Goal: Task Accomplishment & Management: Use online tool/utility

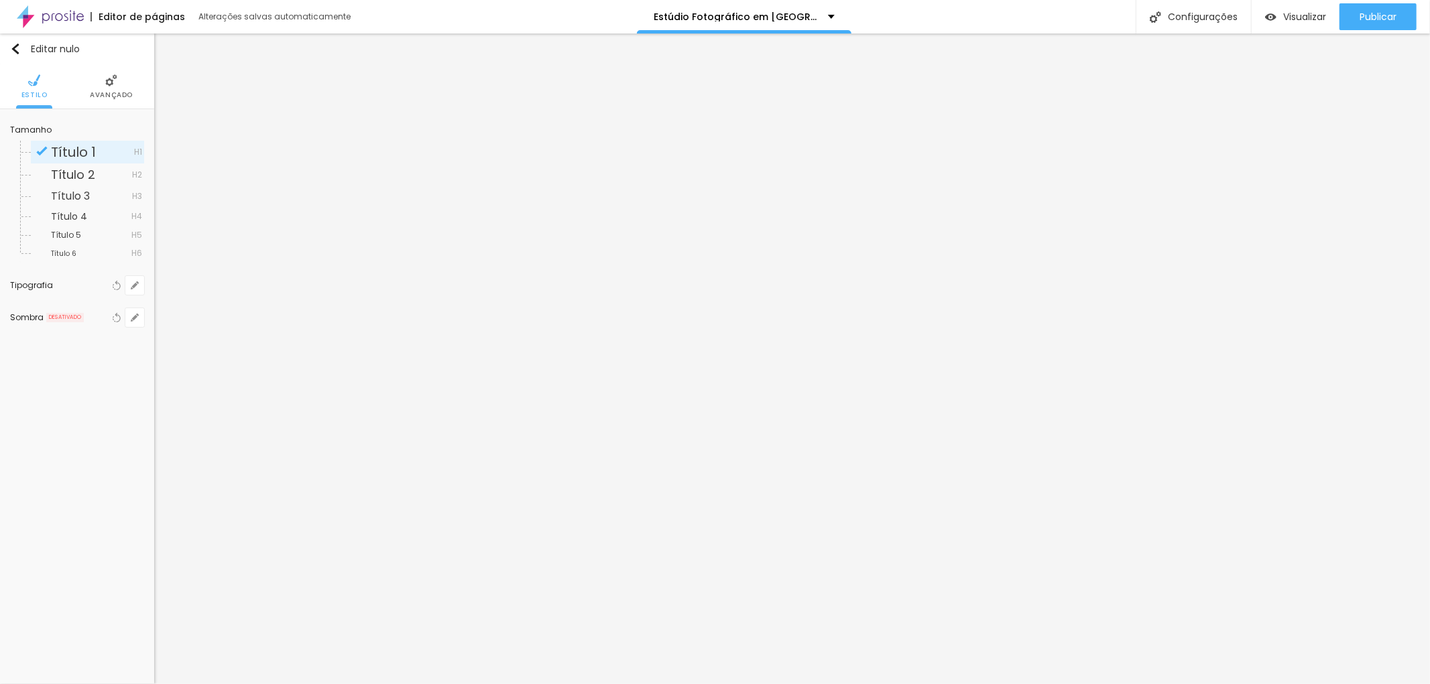
click at [118, 90] on font "Avançado" at bounding box center [111, 95] width 43 height 10
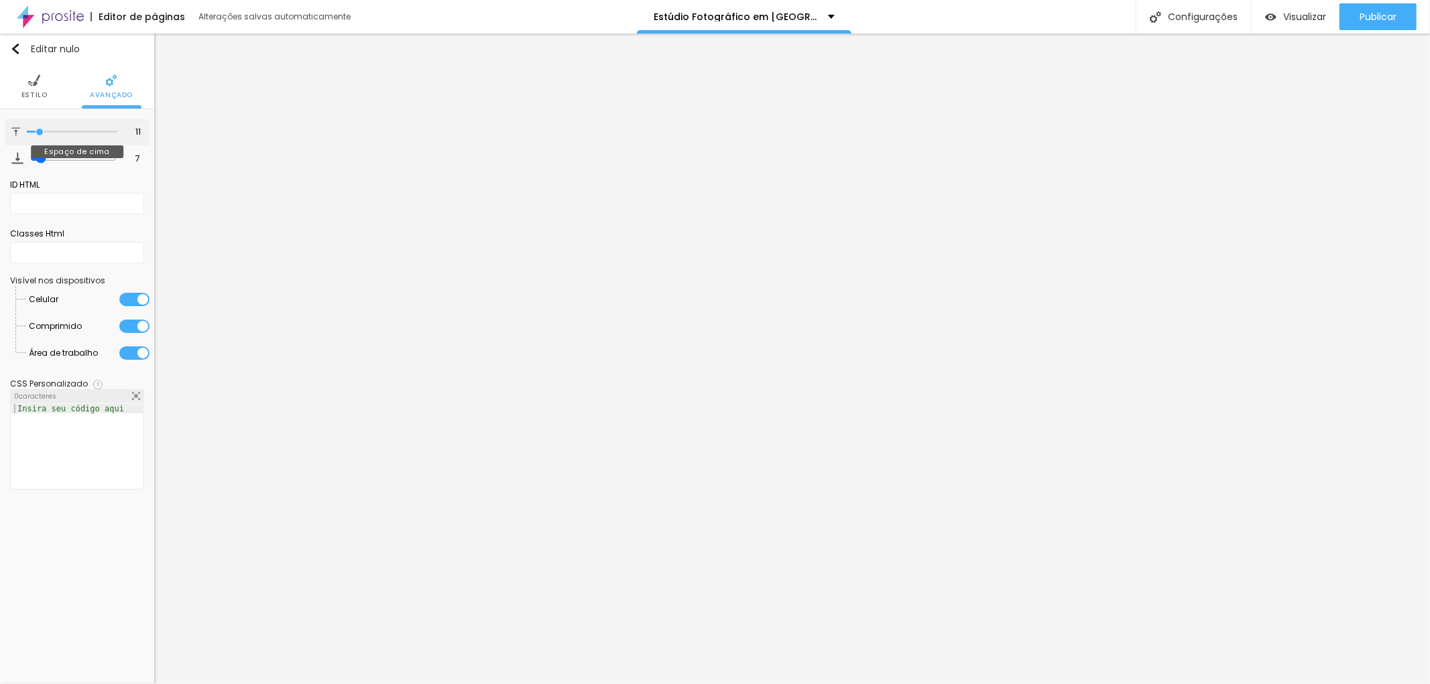
type input "16"
type input "15"
type input "17"
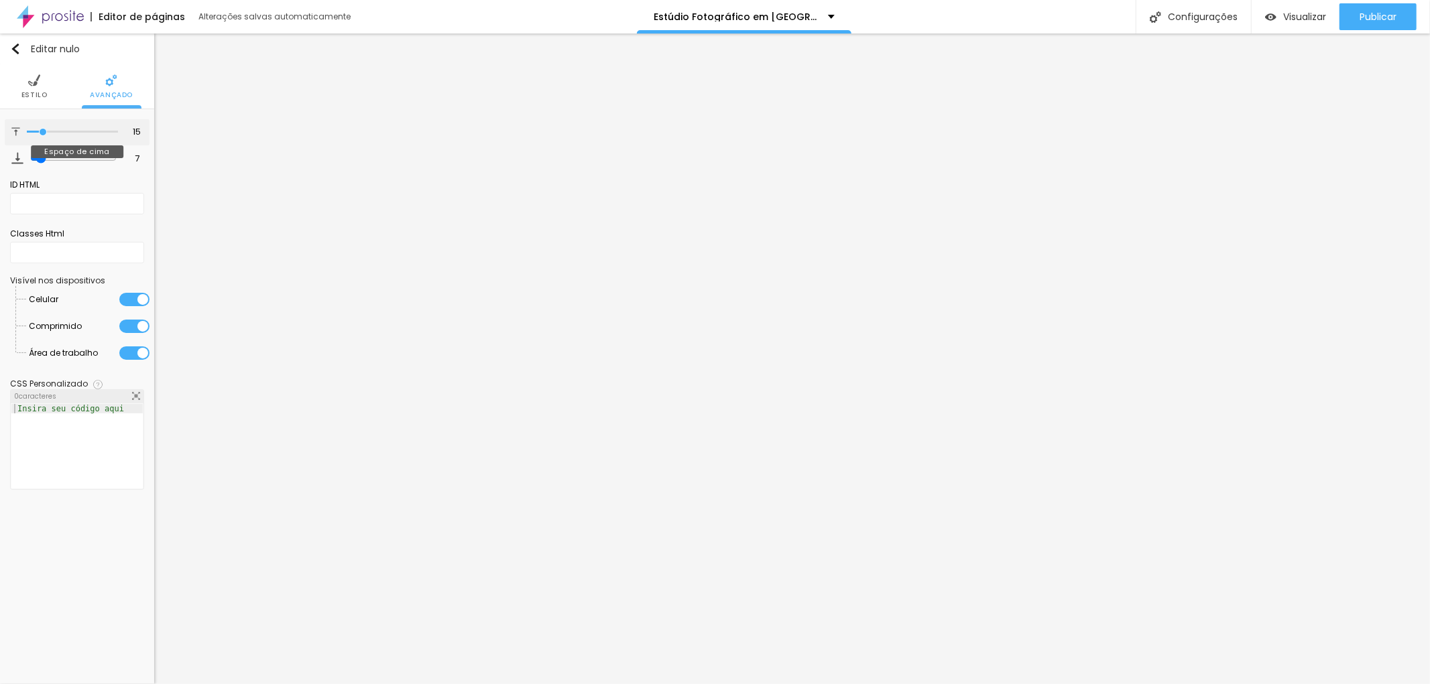
type input "17"
type input "22"
type input "23"
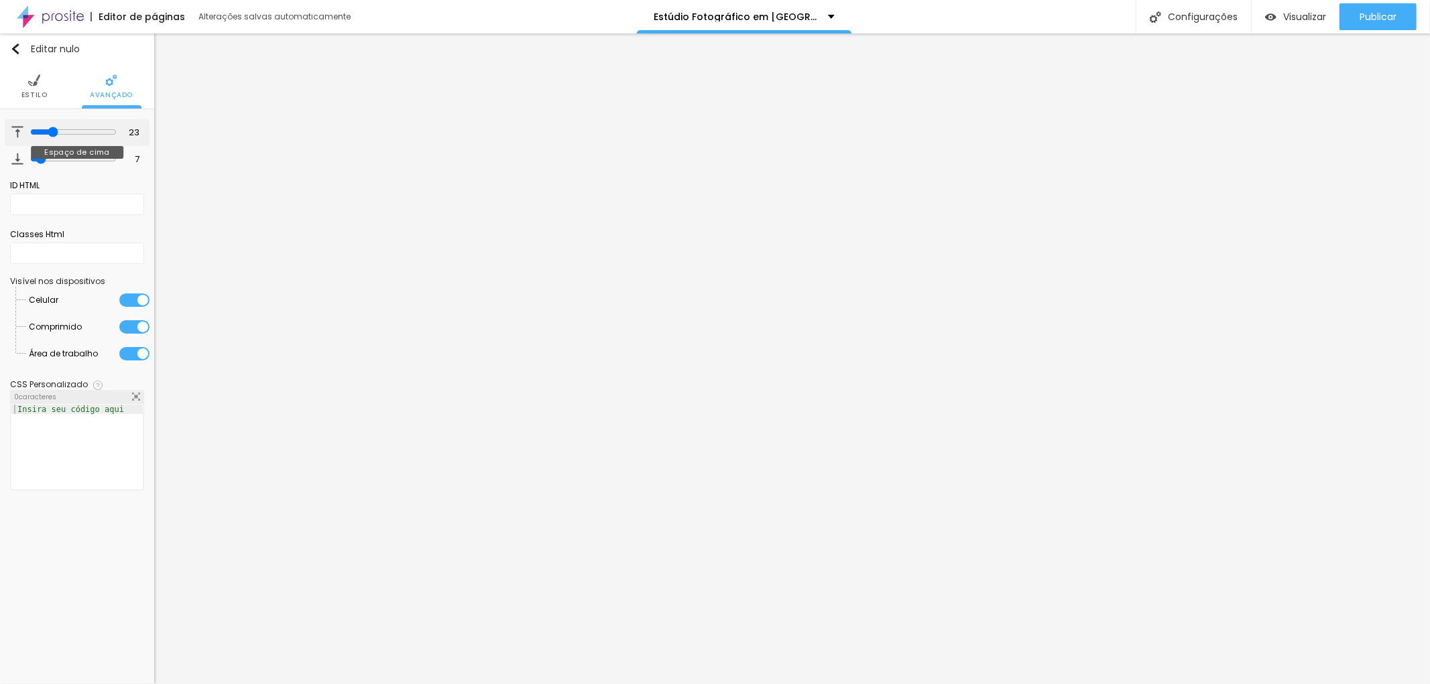
type input "25"
type input "27"
type input "28"
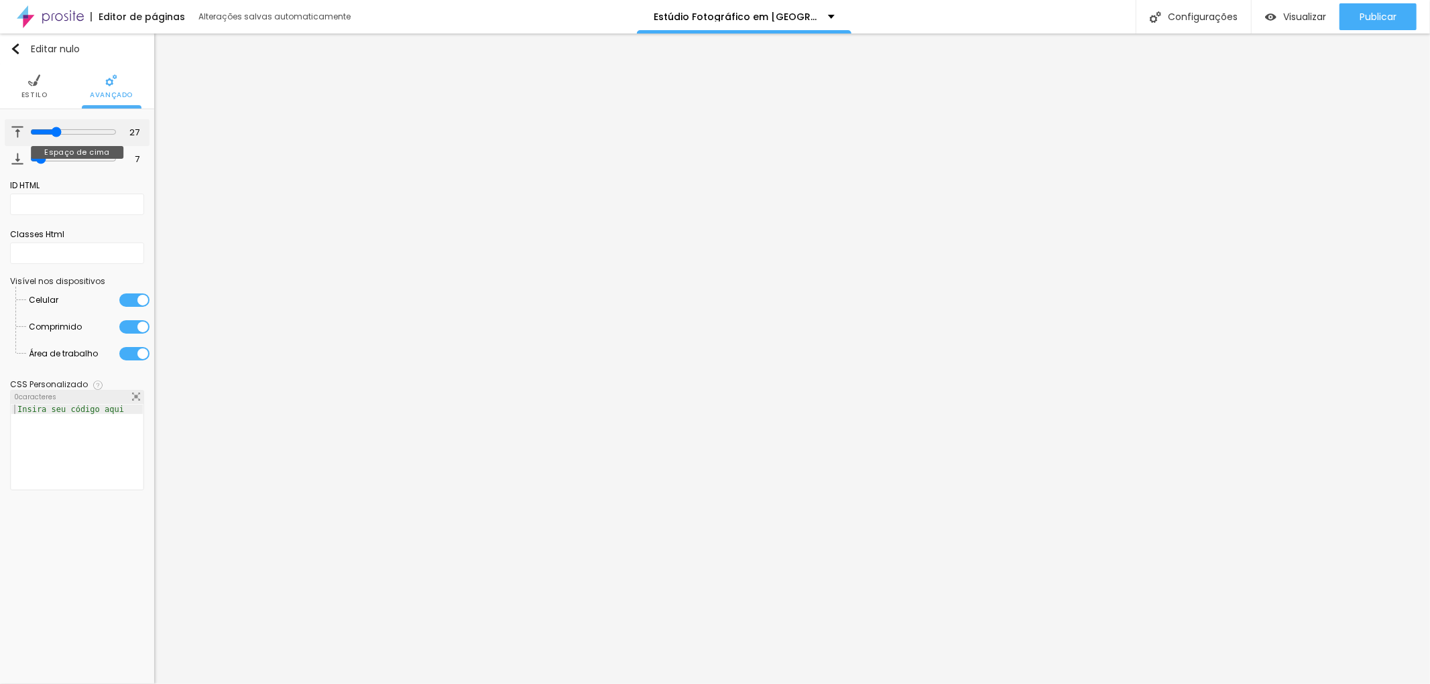
type input "28"
type input "29"
type input "30"
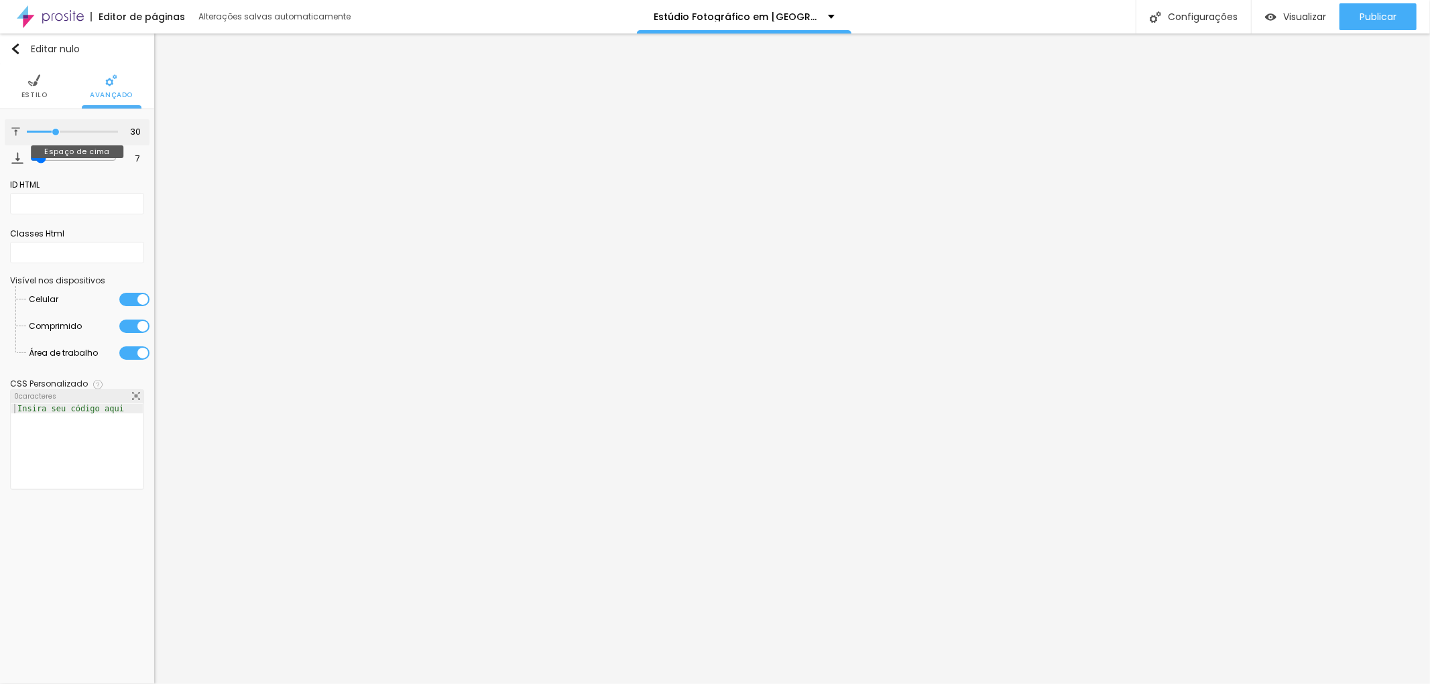
type input "31"
type input "34"
type input "36"
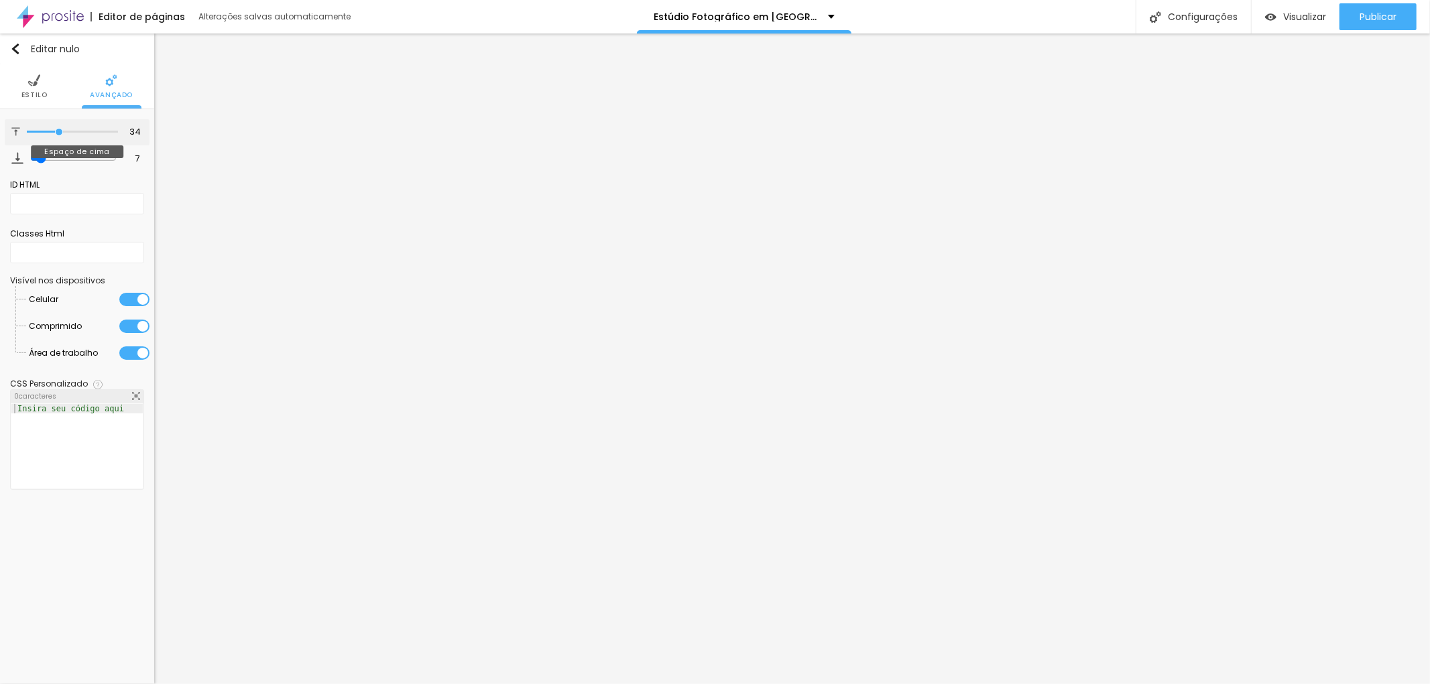
type input "36"
type input "39"
type input "40"
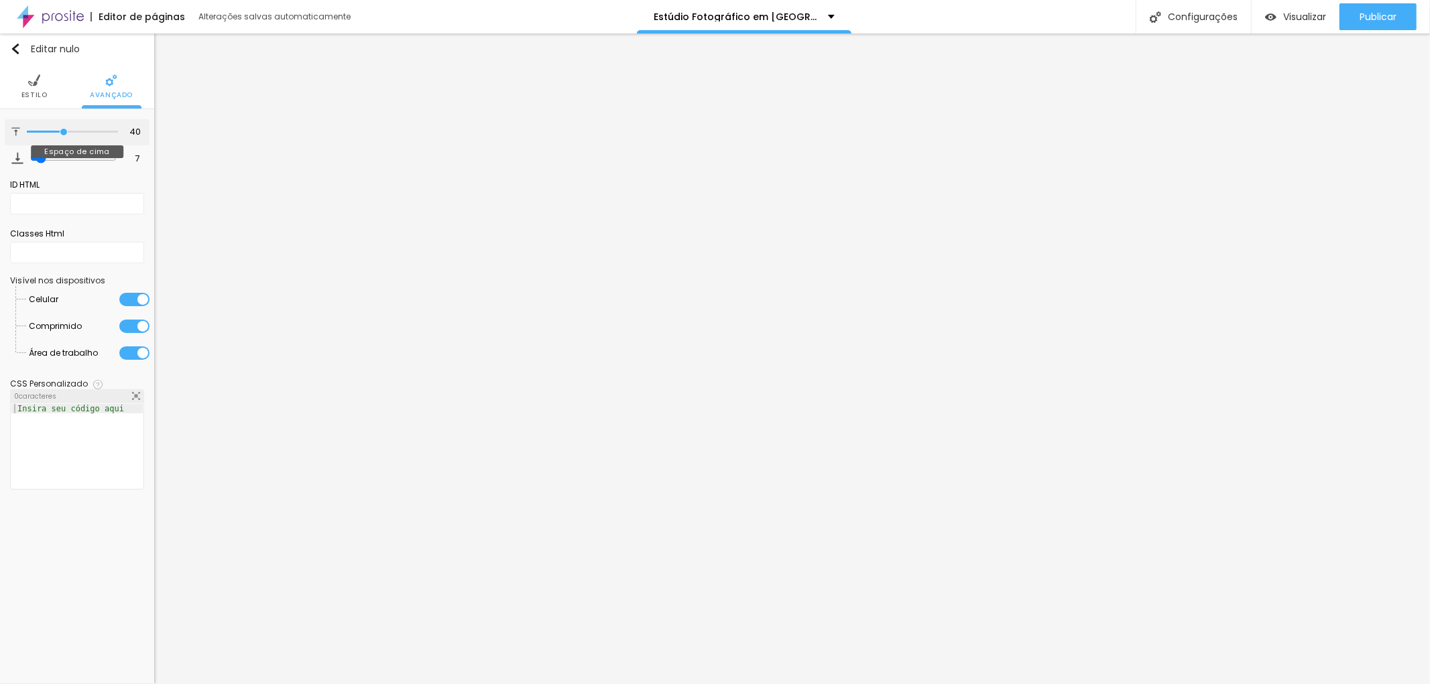
type input "41"
type input "44"
type input "45"
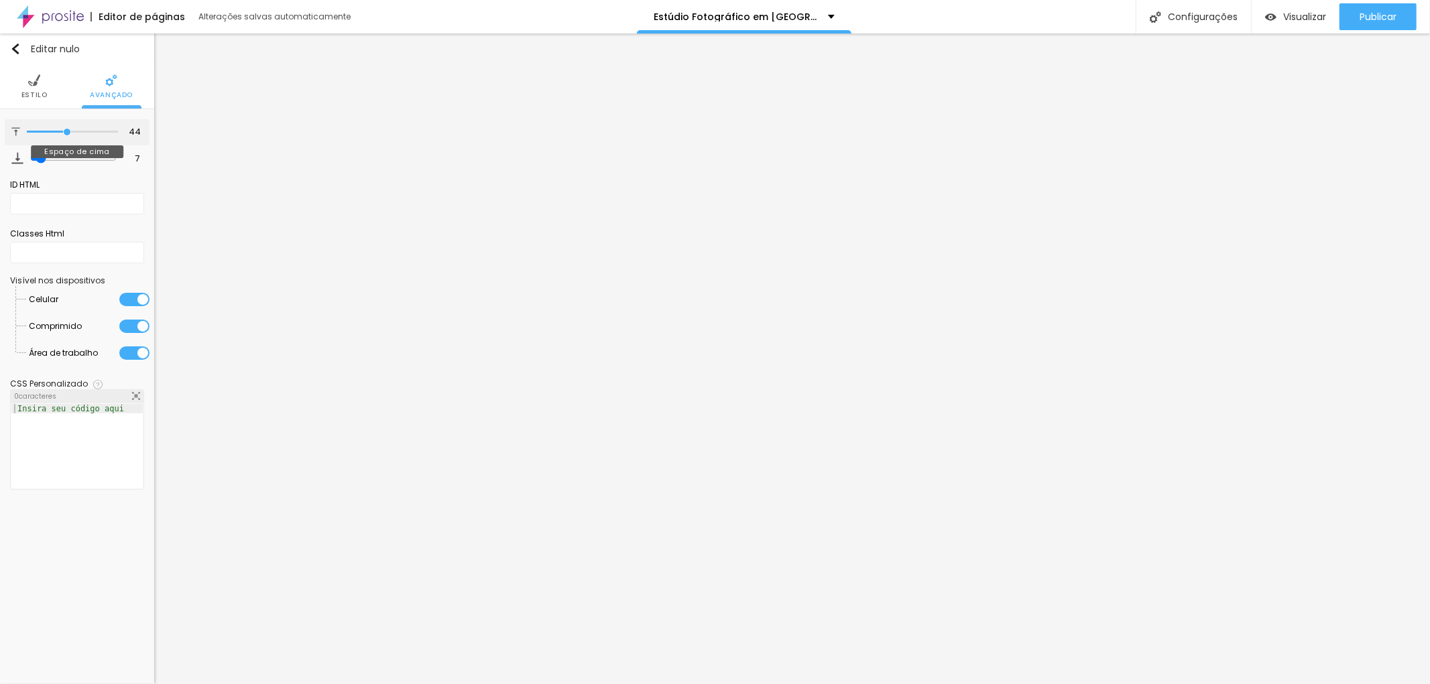
type input "45"
type input "49"
type input "50"
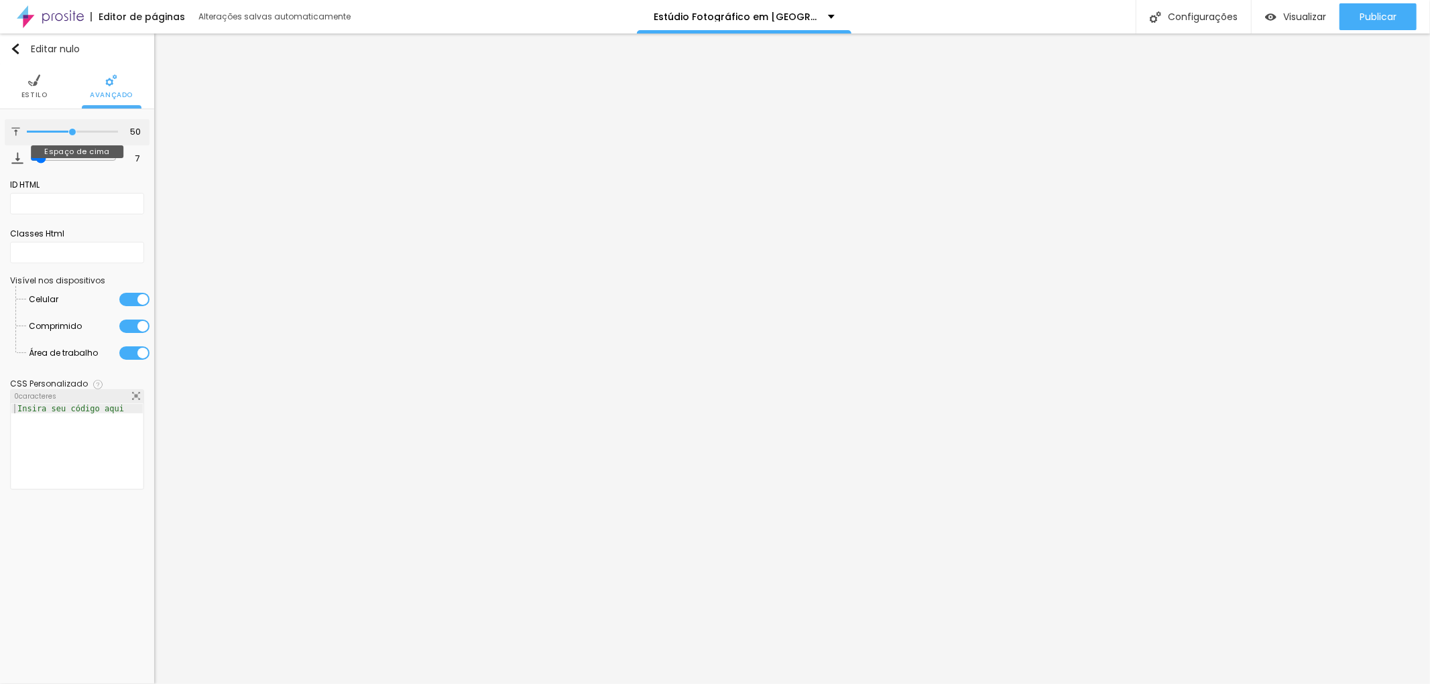
type input "48"
type input "47"
type input "46"
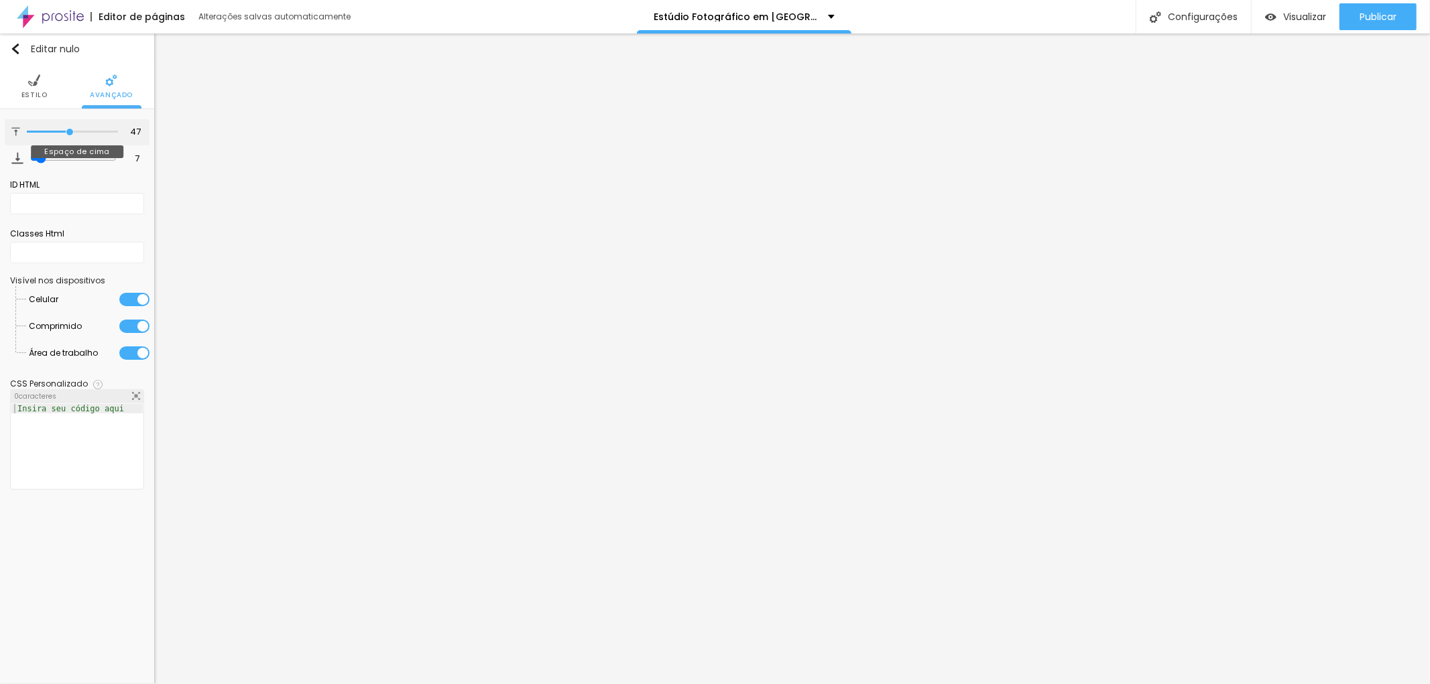
type input "46"
type input "45"
type input "44"
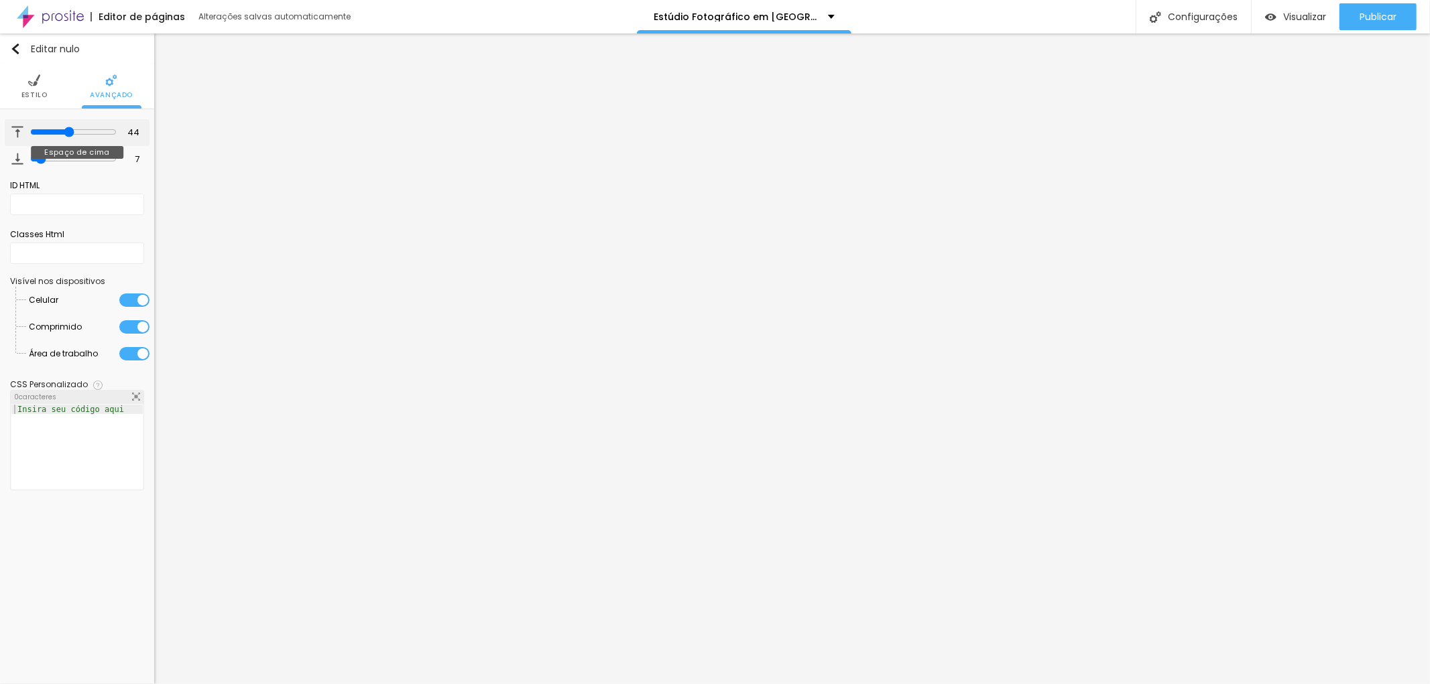
type input "42"
type input "48"
type input "52"
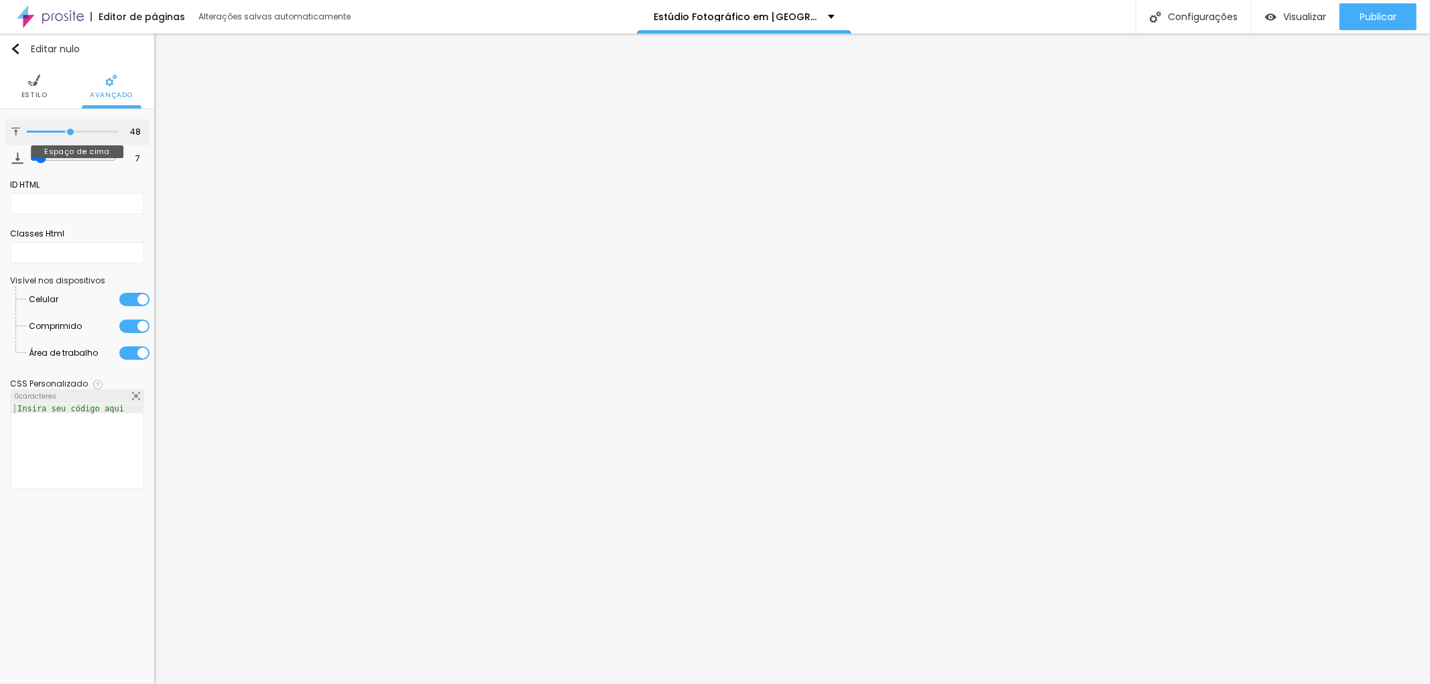
type input "52"
type input "53"
type input "58"
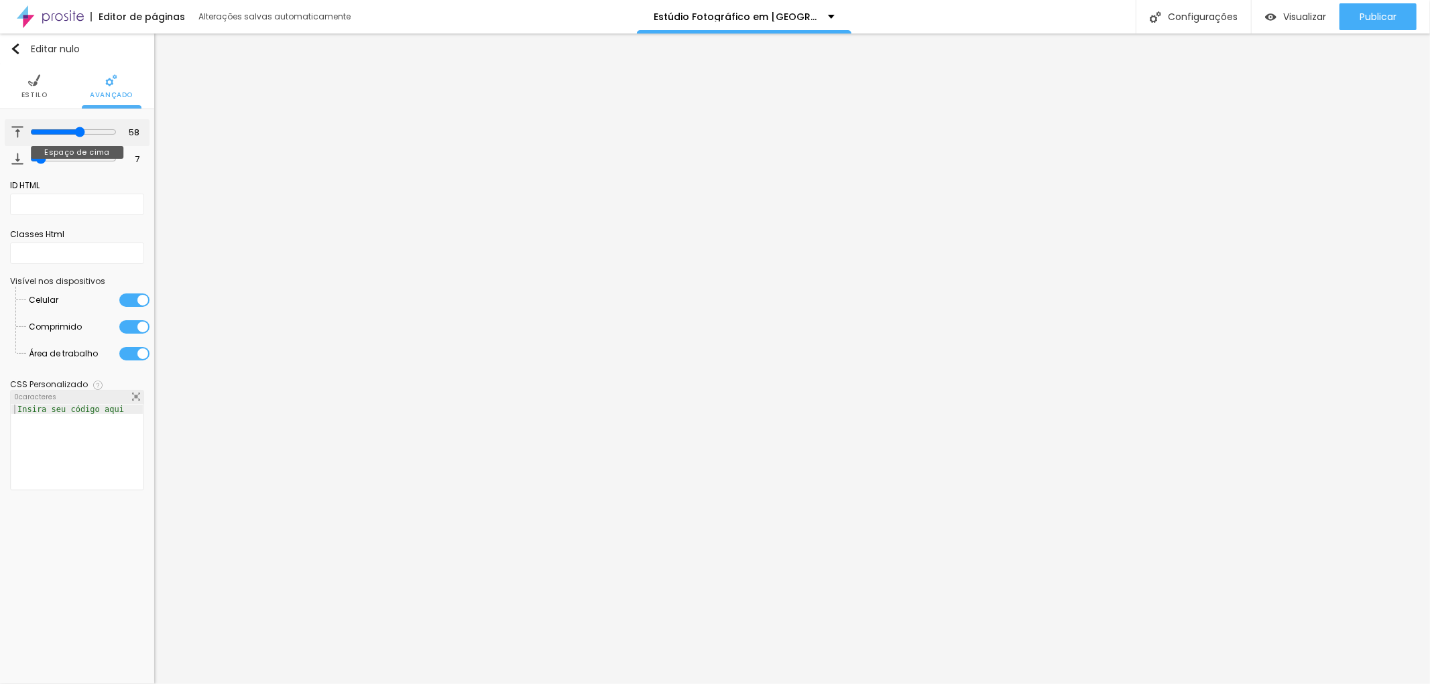
drag, startPoint x: 44, startPoint y: 131, endPoint x: 78, endPoint y: 139, distance: 35.6
type input "58"
click at [78, 137] on input "range" at bounding box center [73, 132] width 86 height 11
click at [1388, 18] on font "Publicar" at bounding box center [1377, 16] width 37 height 13
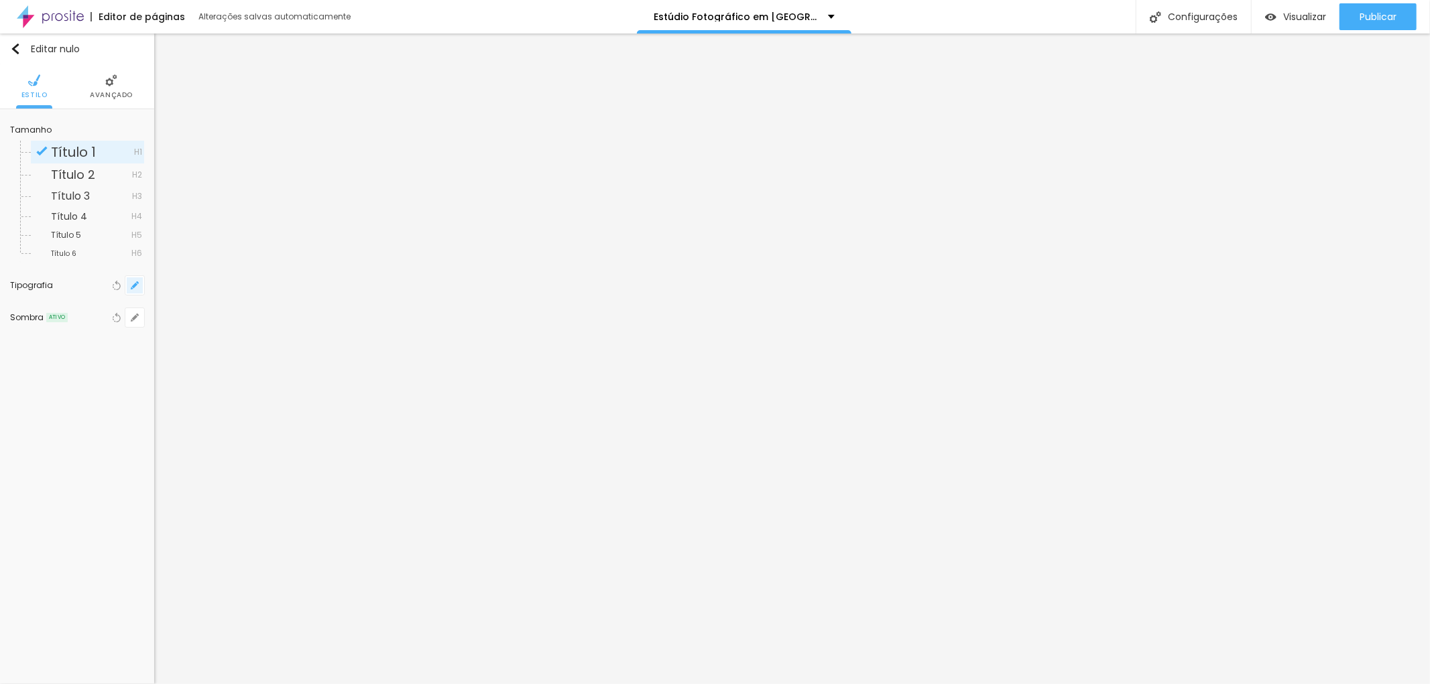
click at [132, 286] on icon "button" at bounding box center [135, 286] width 8 height 8
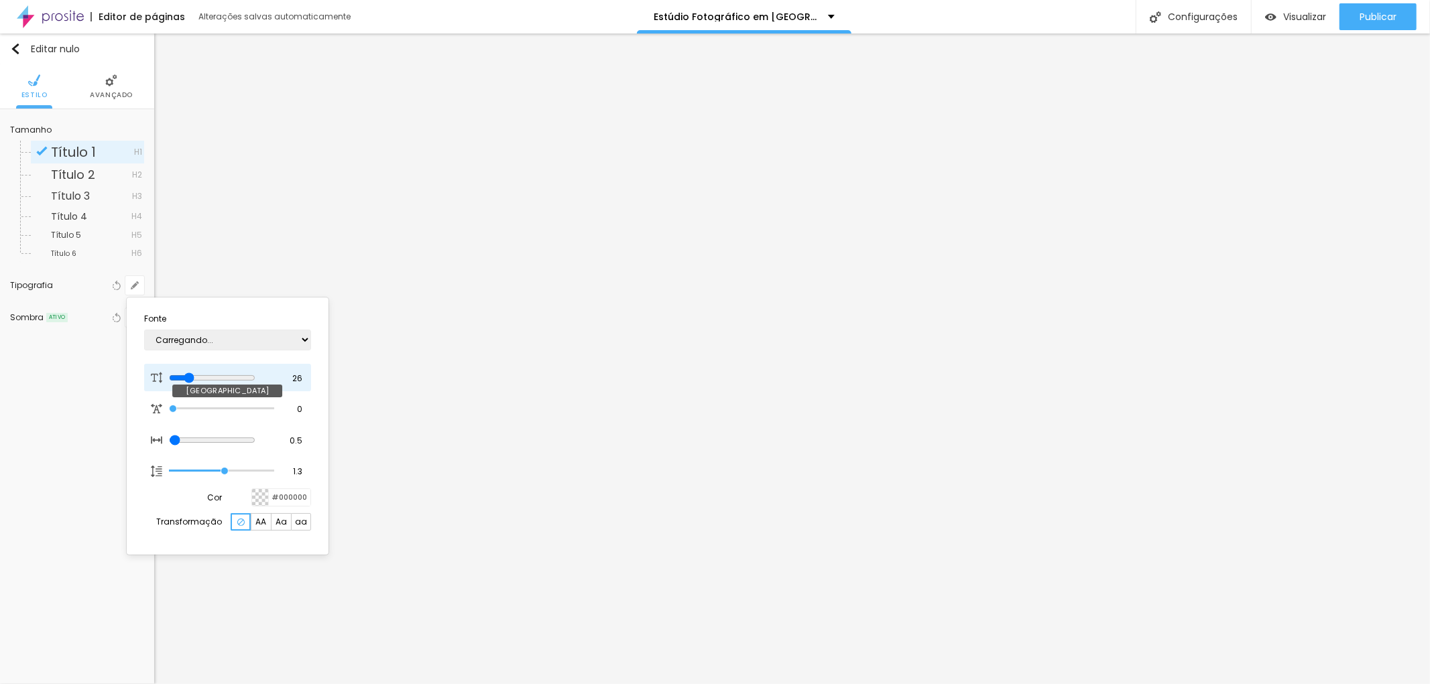
type input "1"
click at [103, 96] on div at bounding box center [715, 342] width 1430 height 684
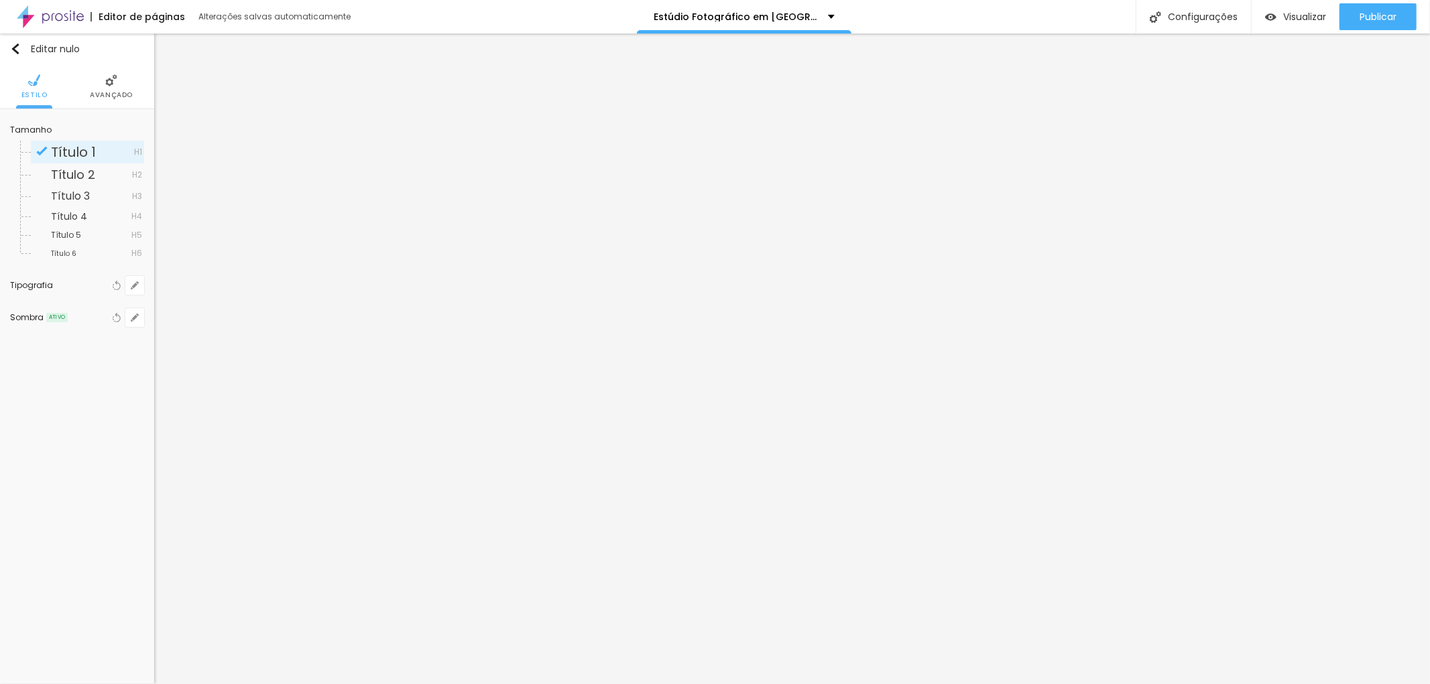
click at [109, 95] on font "Avançado" at bounding box center [111, 95] width 43 height 10
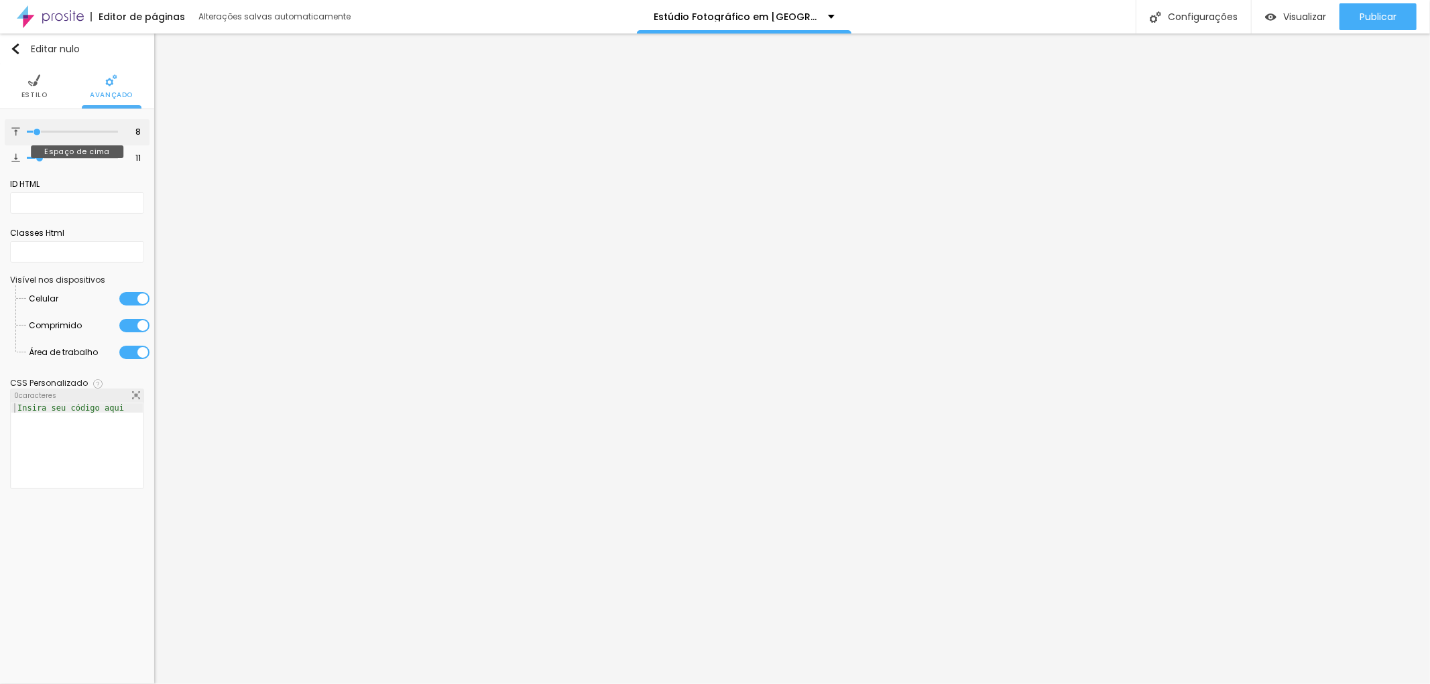
type input "7"
type input "5"
type input "2"
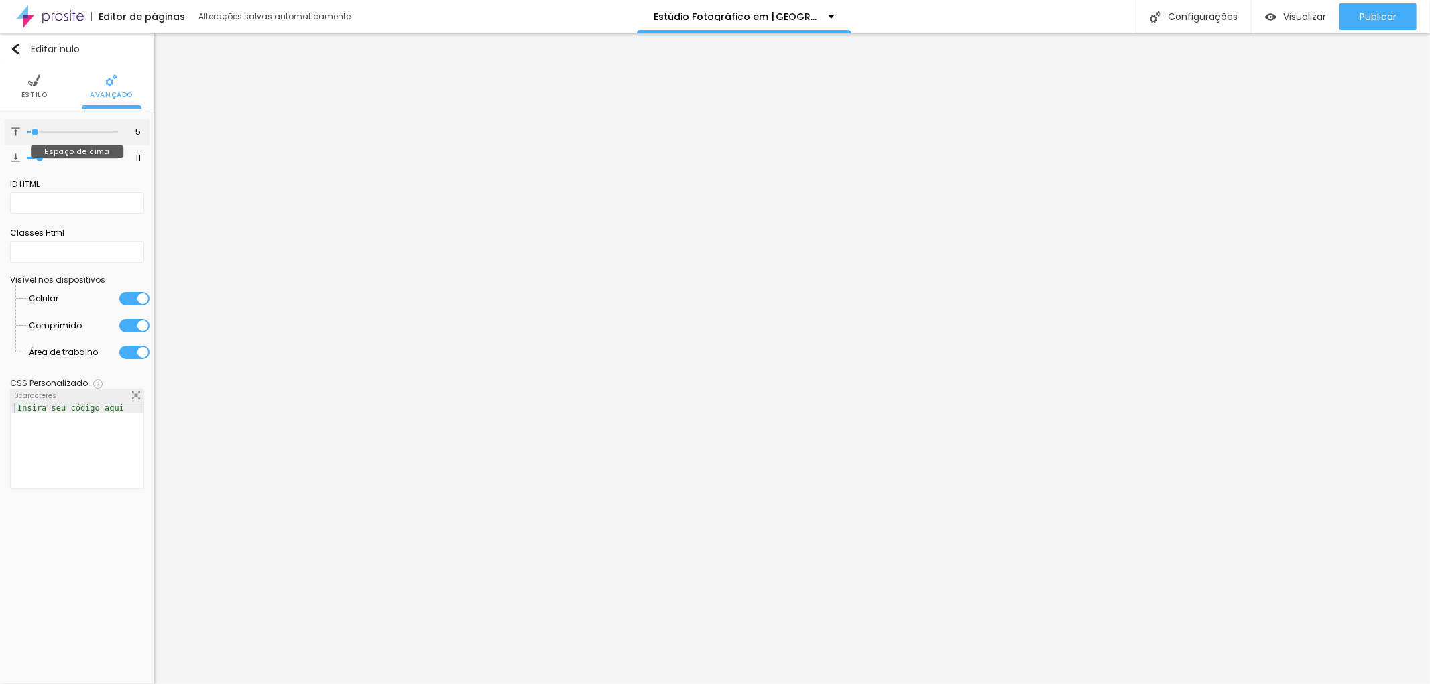
type input "2"
type input "0"
drag, startPoint x: 41, startPoint y: 135, endPoint x: 10, endPoint y: 129, distance: 31.6
type input "0"
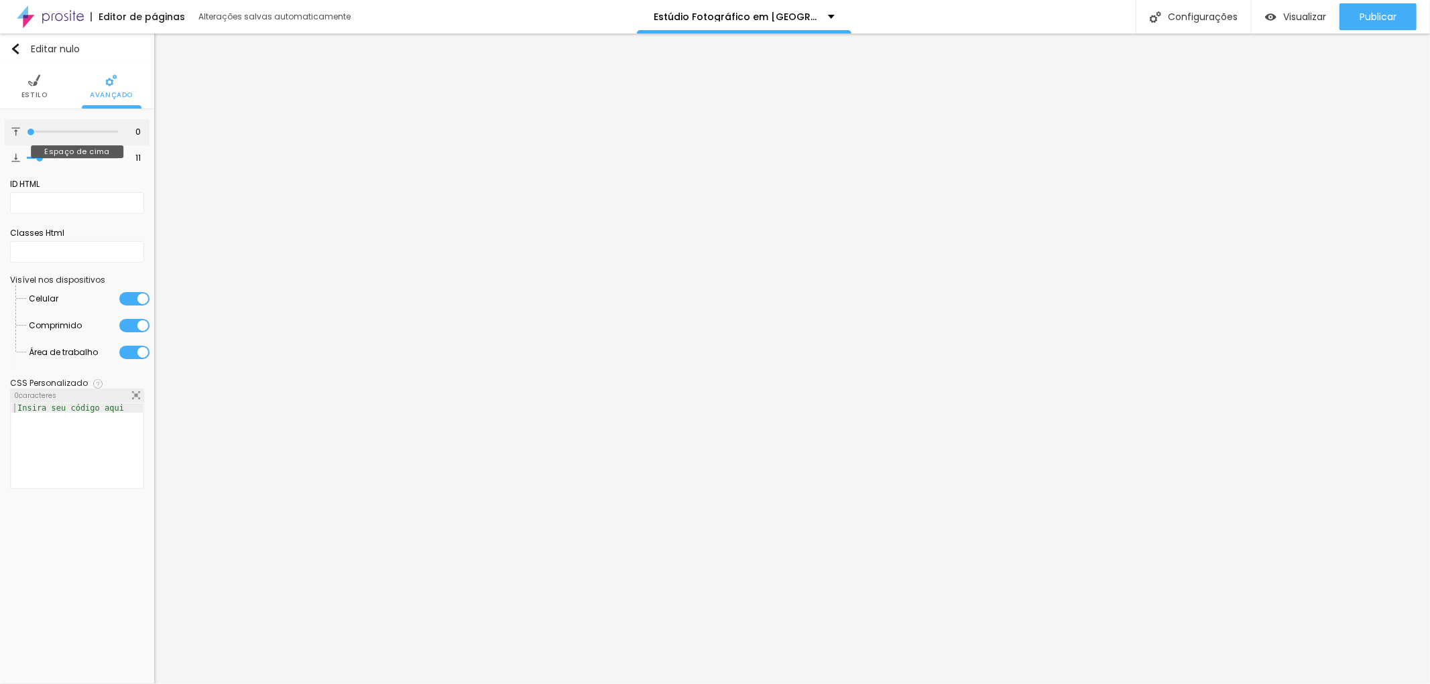
click at [27, 129] on input "range" at bounding box center [72, 132] width 91 height 7
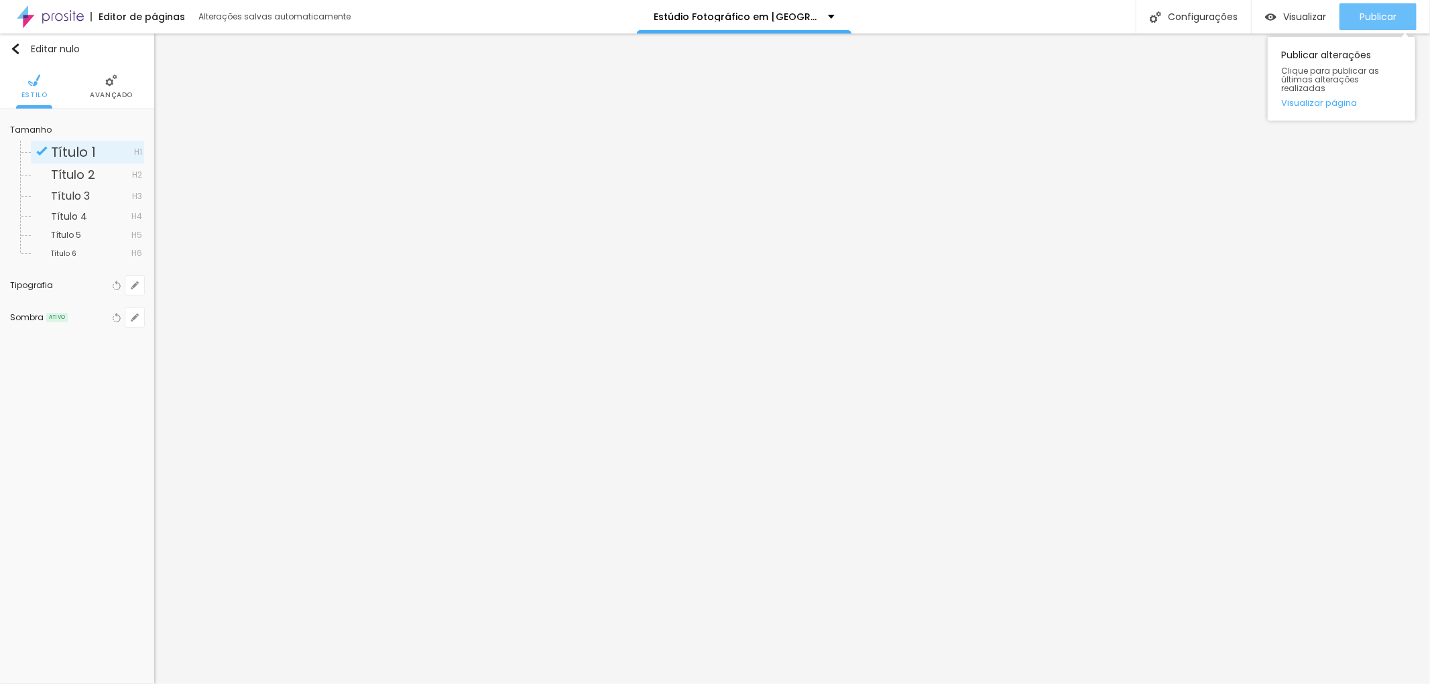
click at [1387, 11] on font "Publicar" at bounding box center [1377, 16] width 37 height 13
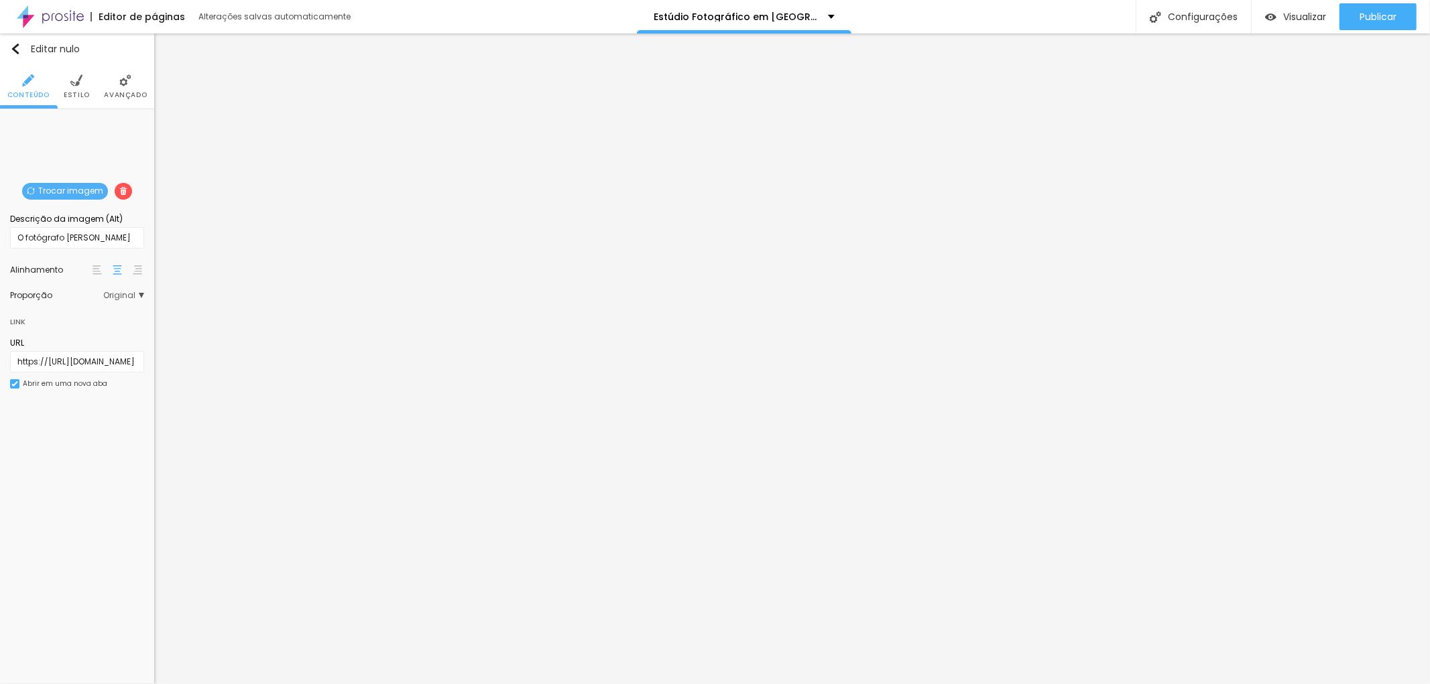
click at [77, 119] on div "Trocar imagem" at bounding box center [77, 119] width 0 height 0
click at [87, 88] on li "Estilo" at bounding box center [77, 86] width 26 height 44
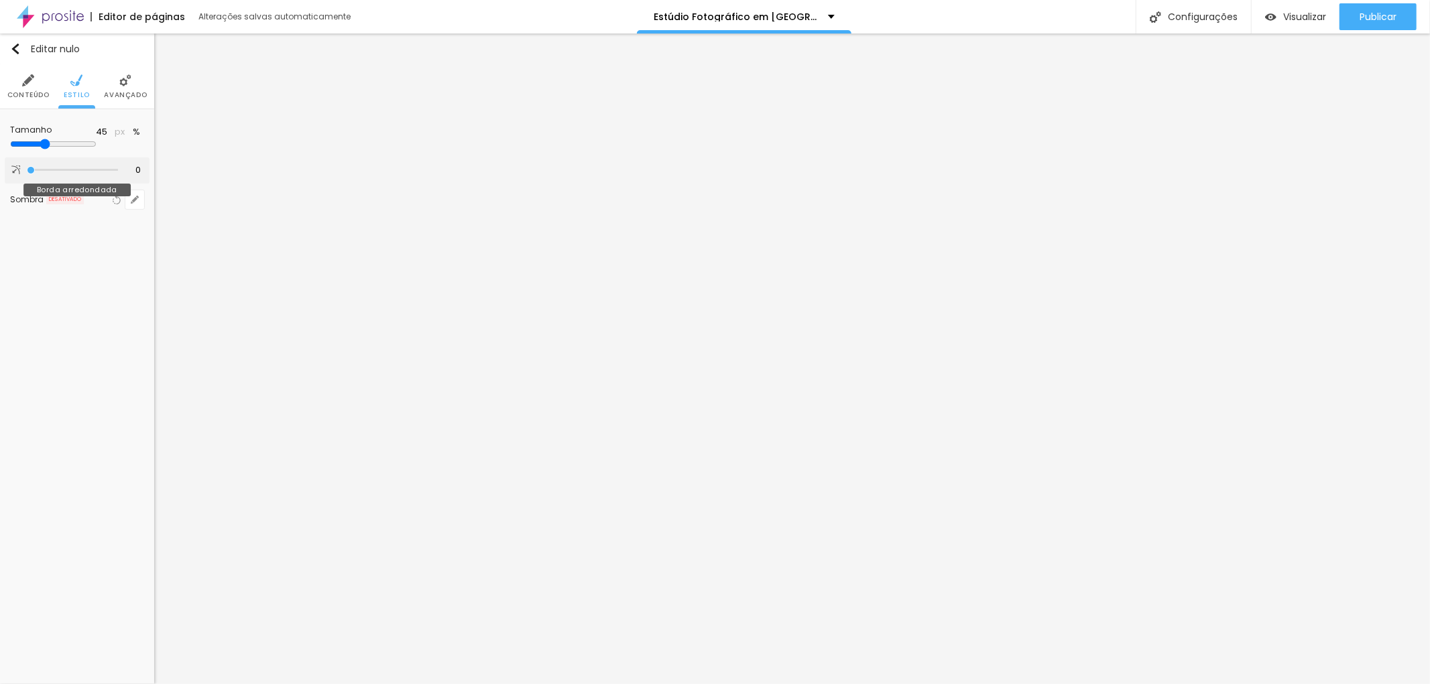
type input "1"
type input "3"
type input "5"
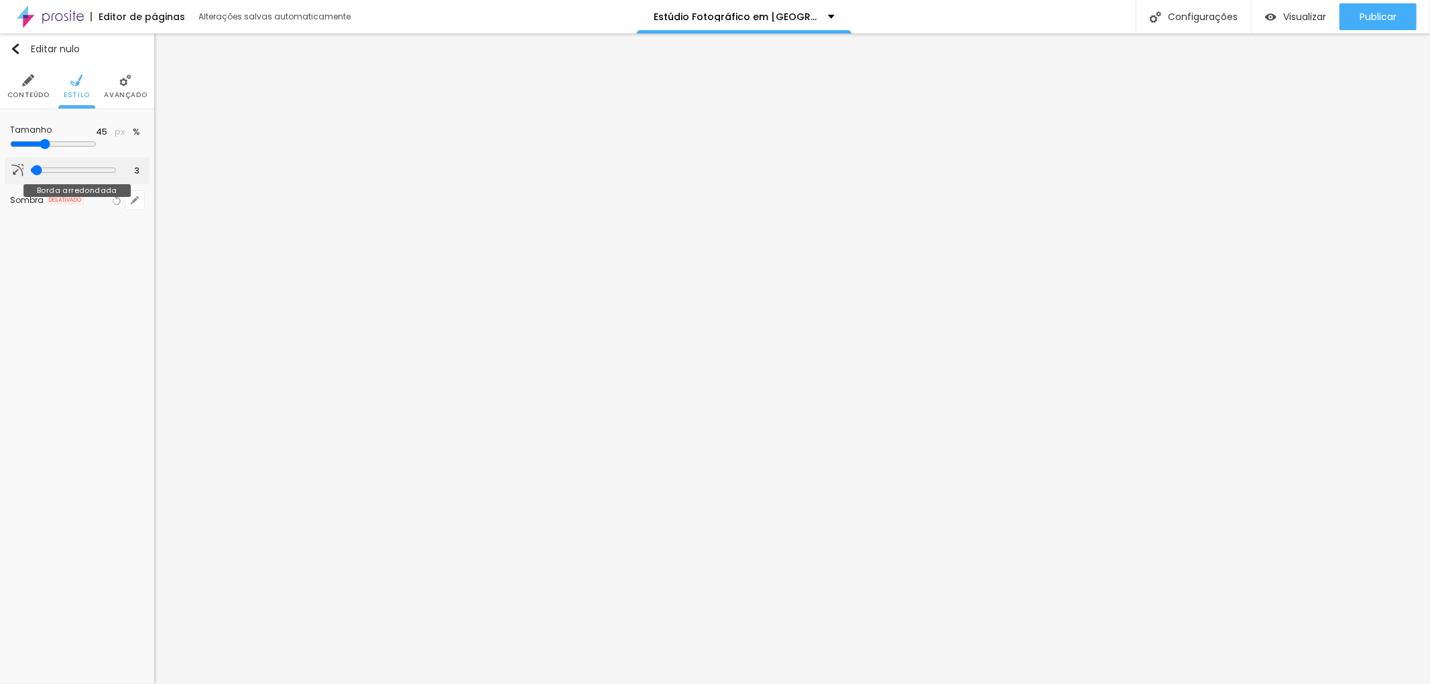
type input "5"
type input "9"
type input "12"
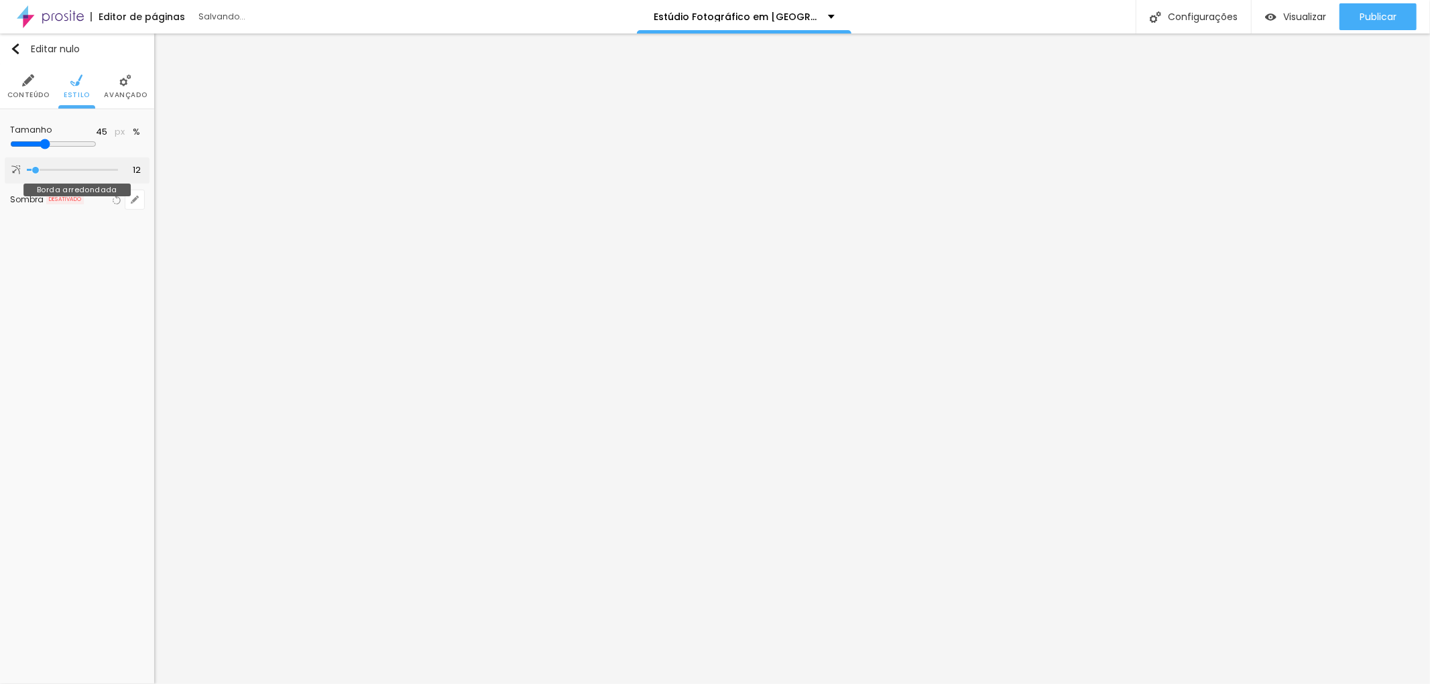
type input "14"
type input "18"
type input "20"
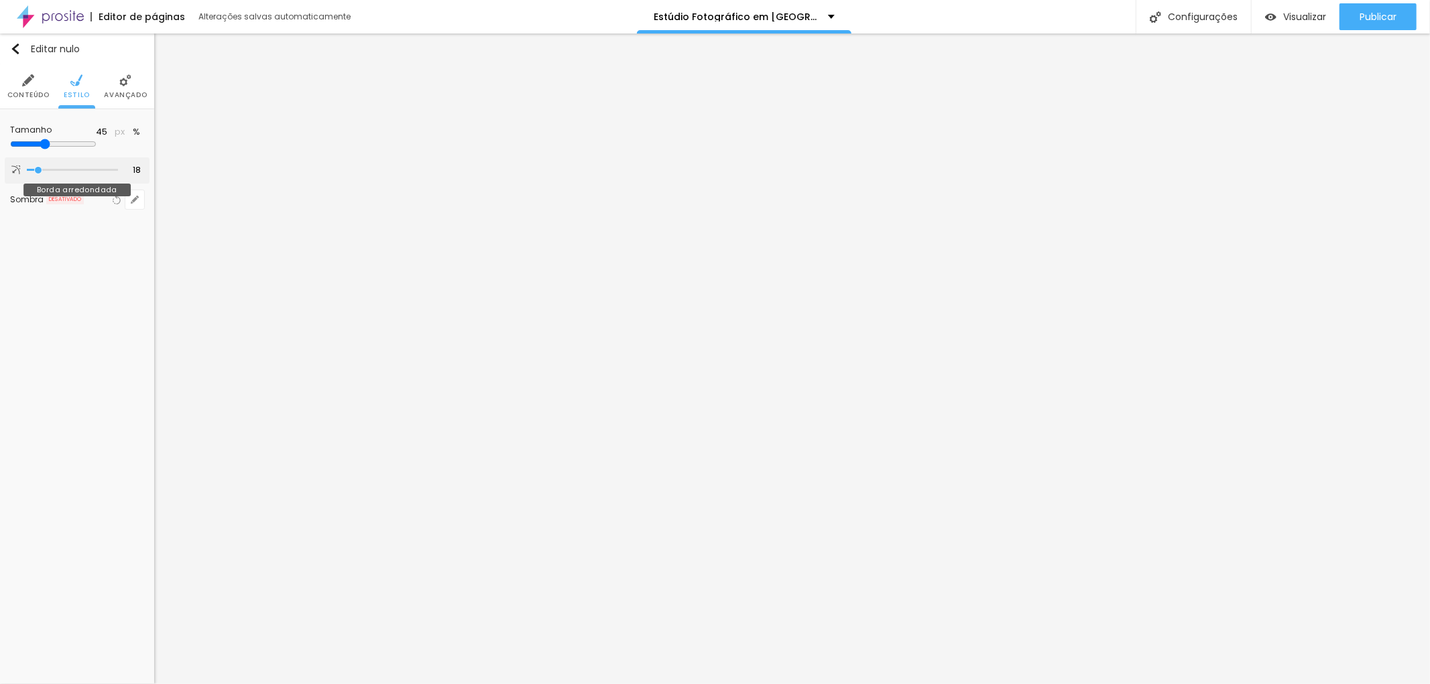
type input "20"
type input "18"
type input "16"
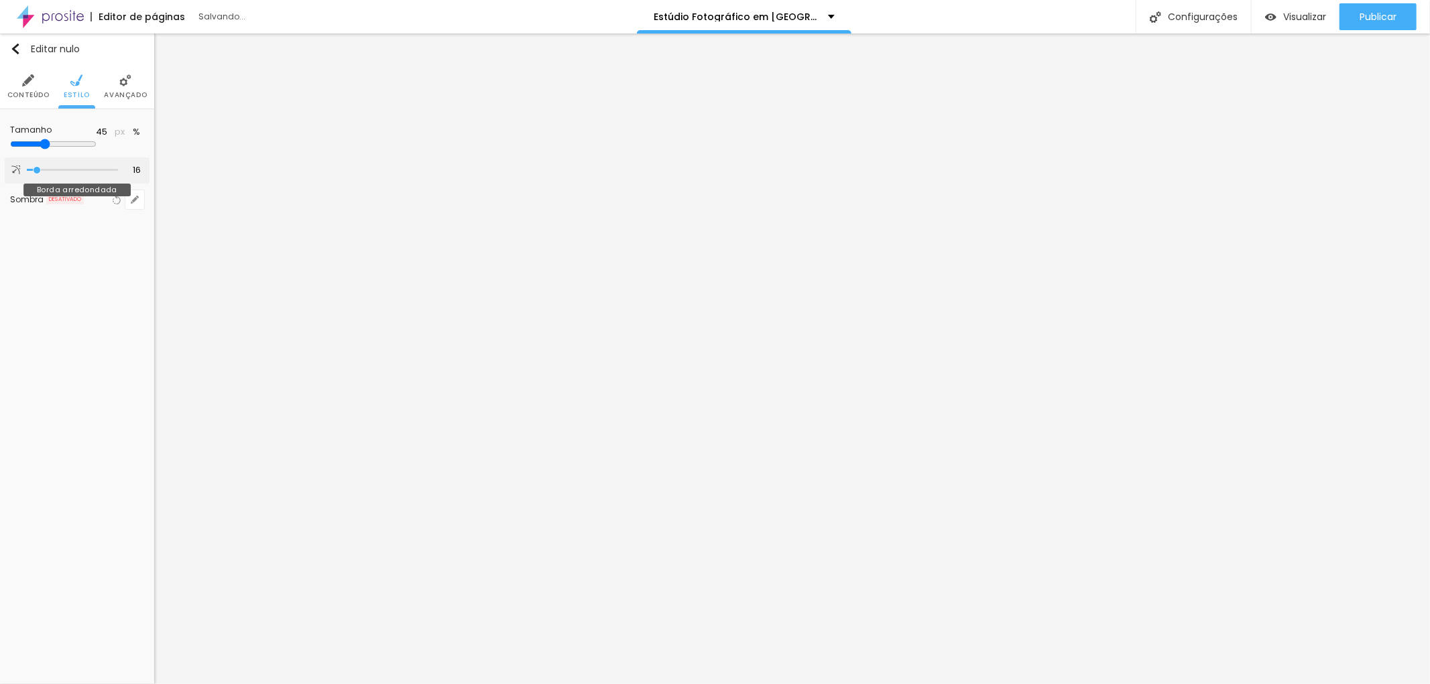
drag, startPoint x: 29, startPoint y: 170, endPoint x: 38, endPoint y: 171, distance: 8.1
type input "16"
click at [38, 171] on input "range" at bounding box center [72, 170] width 91 height 7
click at [119, 91] on font "Avançado" at bounding box center [125, 95] width 43 height 10
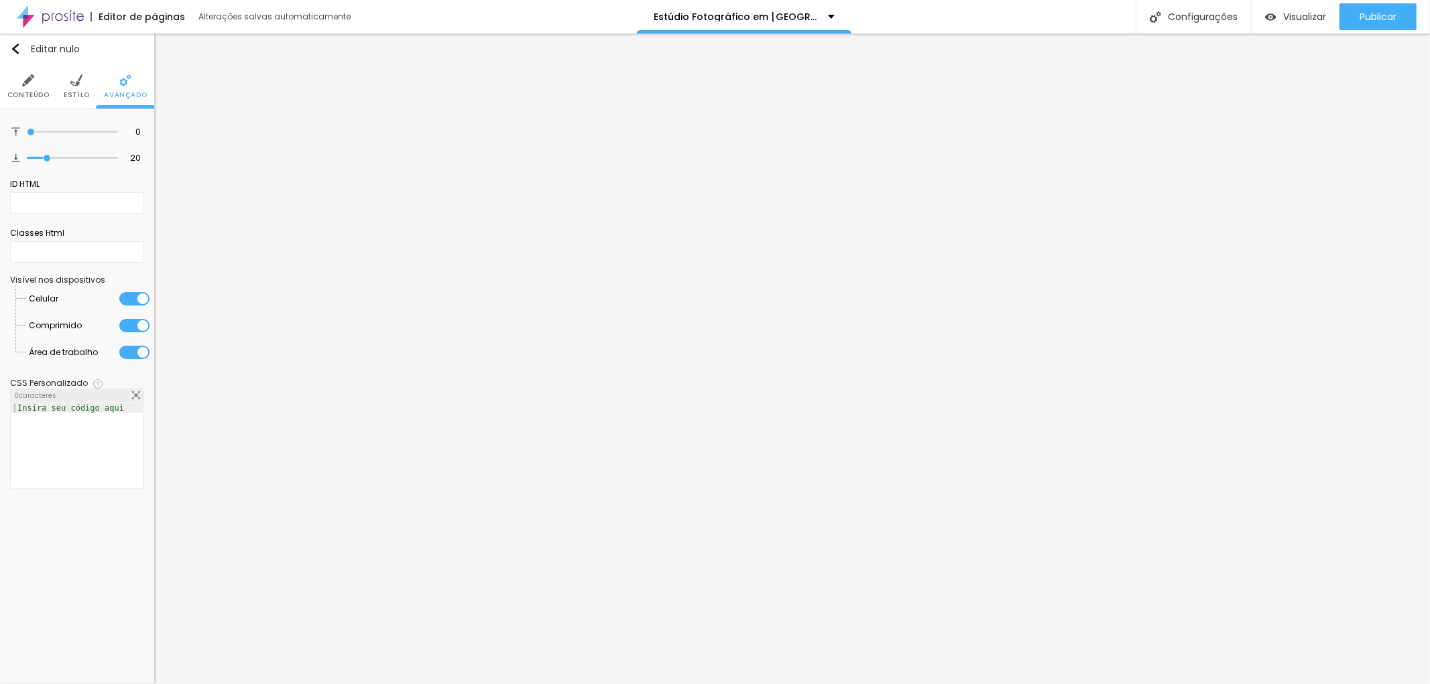
click at [25, 88] on li "Conteúdo" at bounding box center [28, 86] width 42 height 44
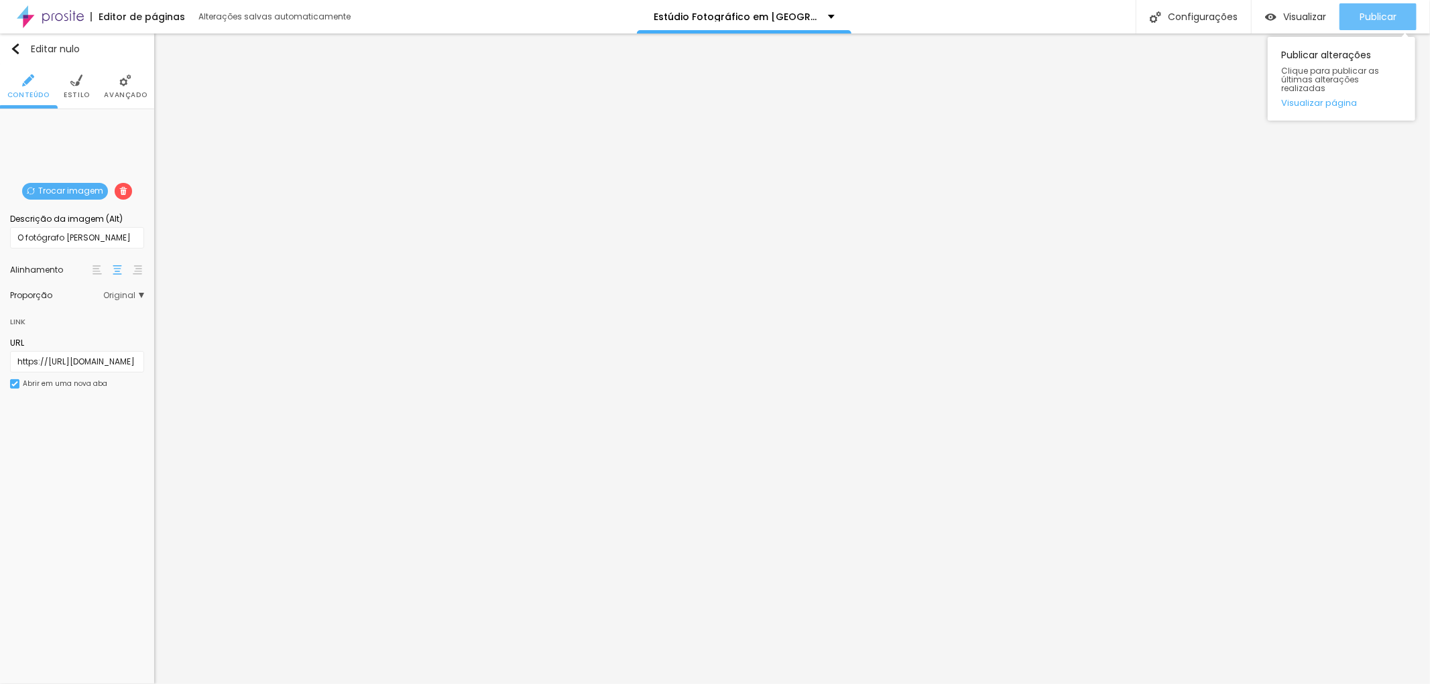
click at [1366, 17] on font "Publicar" at bounding box center [1377, 16] width 37 height 13
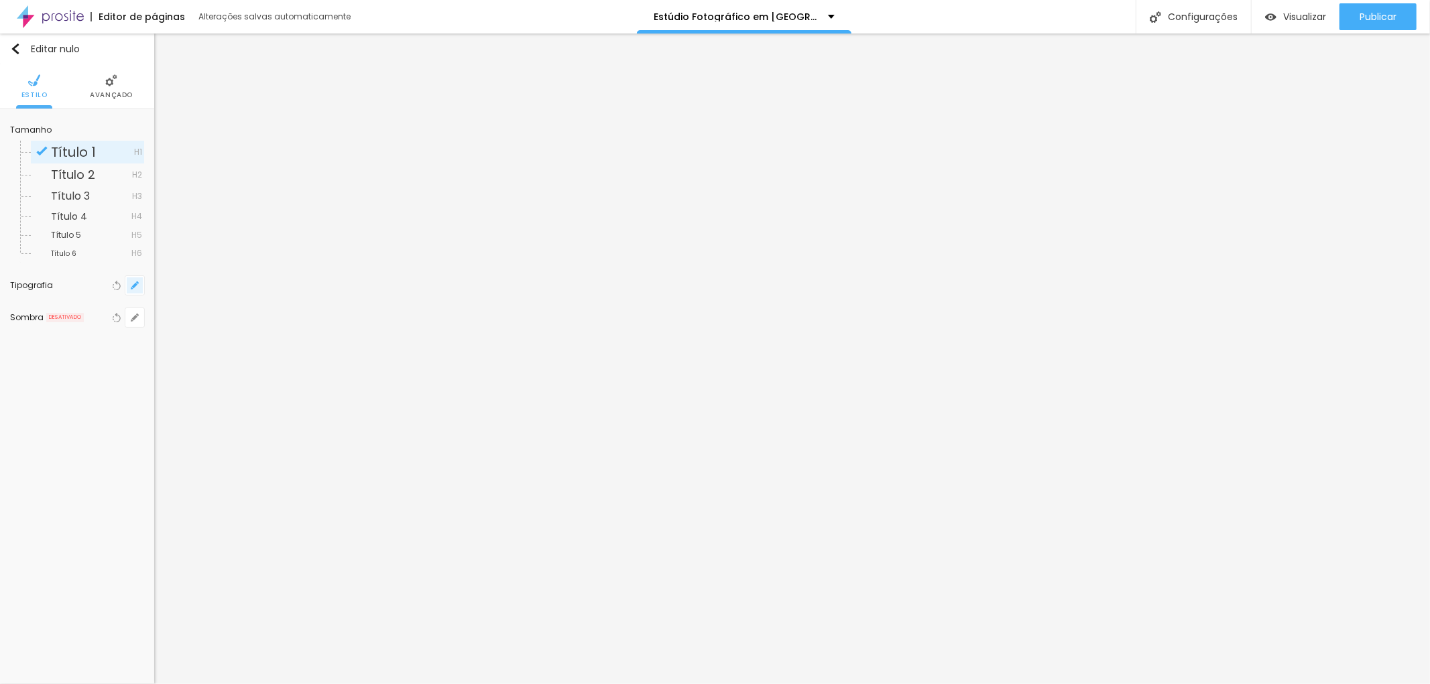
click at [132, 284] on icon "button" at bounding box center [135, 286] width 8 height 8
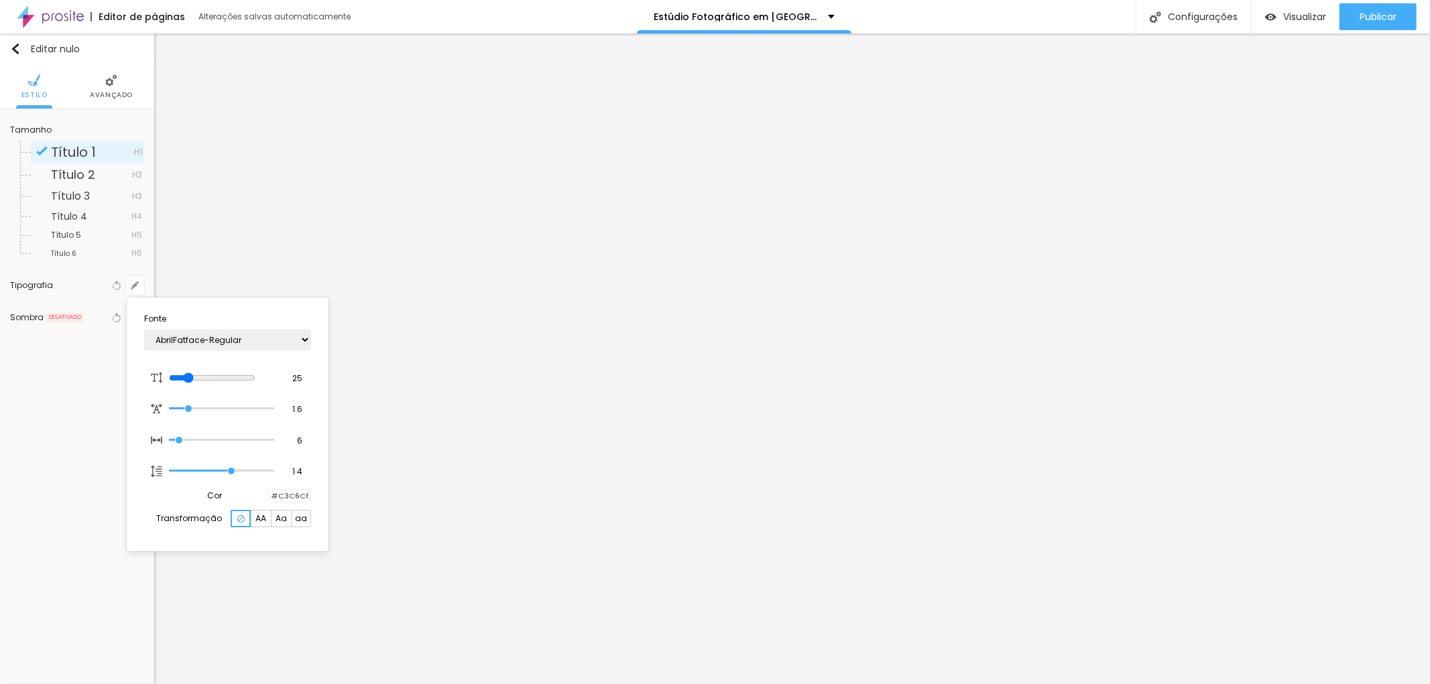
click at [715, 325] on div at bounding box center [715, 342] width 1430 height 684
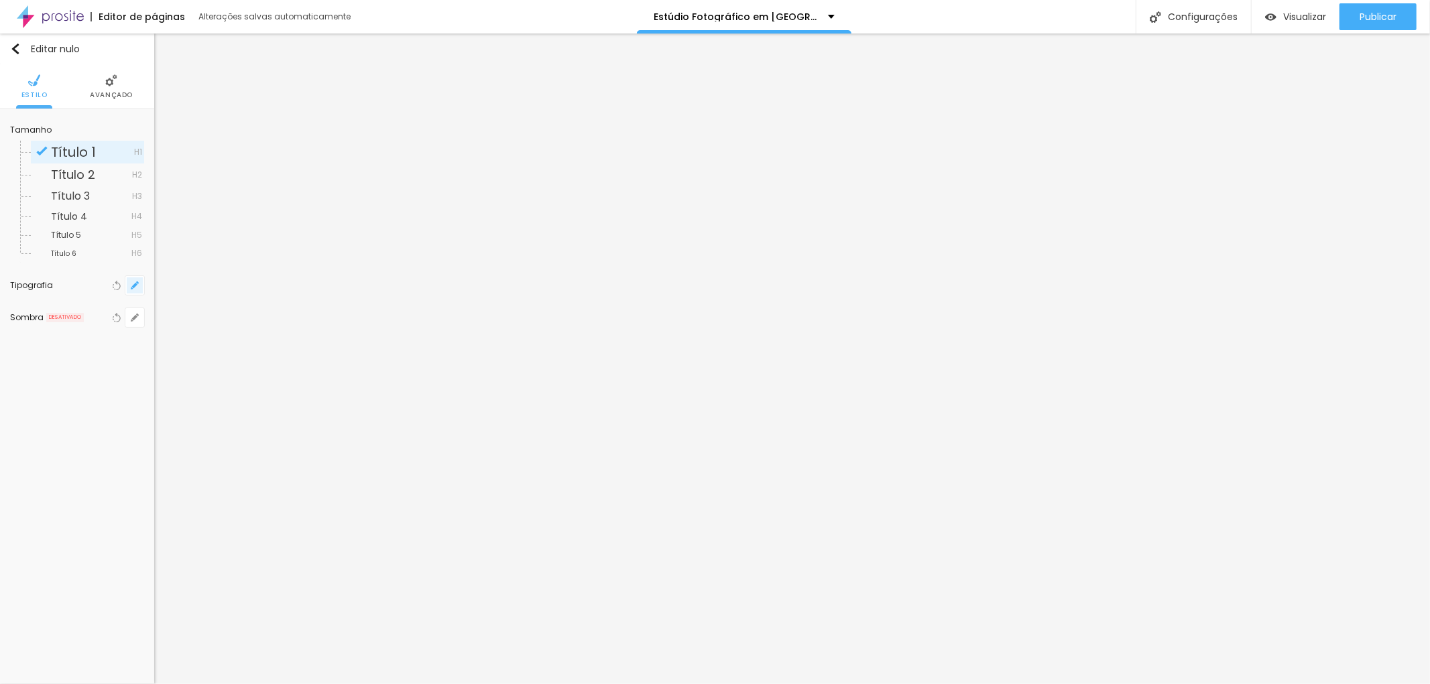
click at [135, 283] on icon "button" at bounding box center [135, 286] width 8 height 8
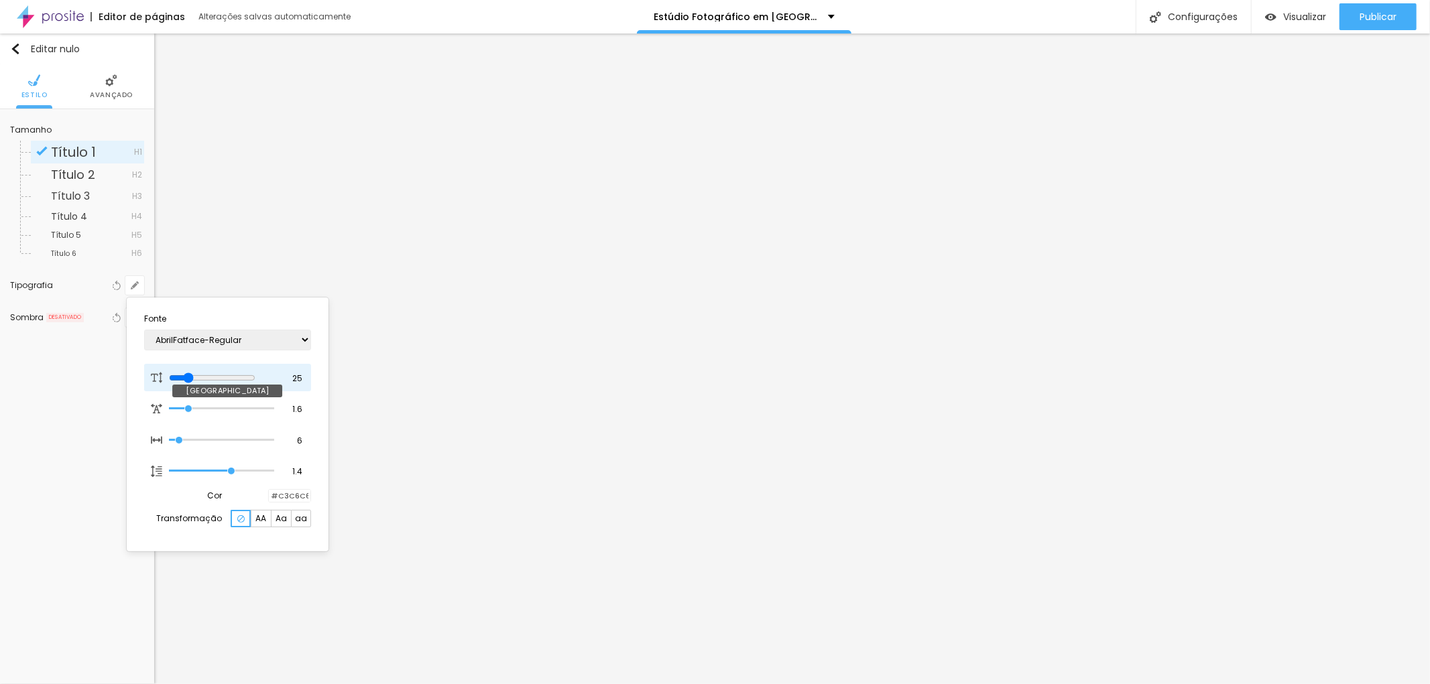
type input "26"
click at [192, 379] on input "range" at bounding box center [212, 378] width 86 height 11
type input "23"
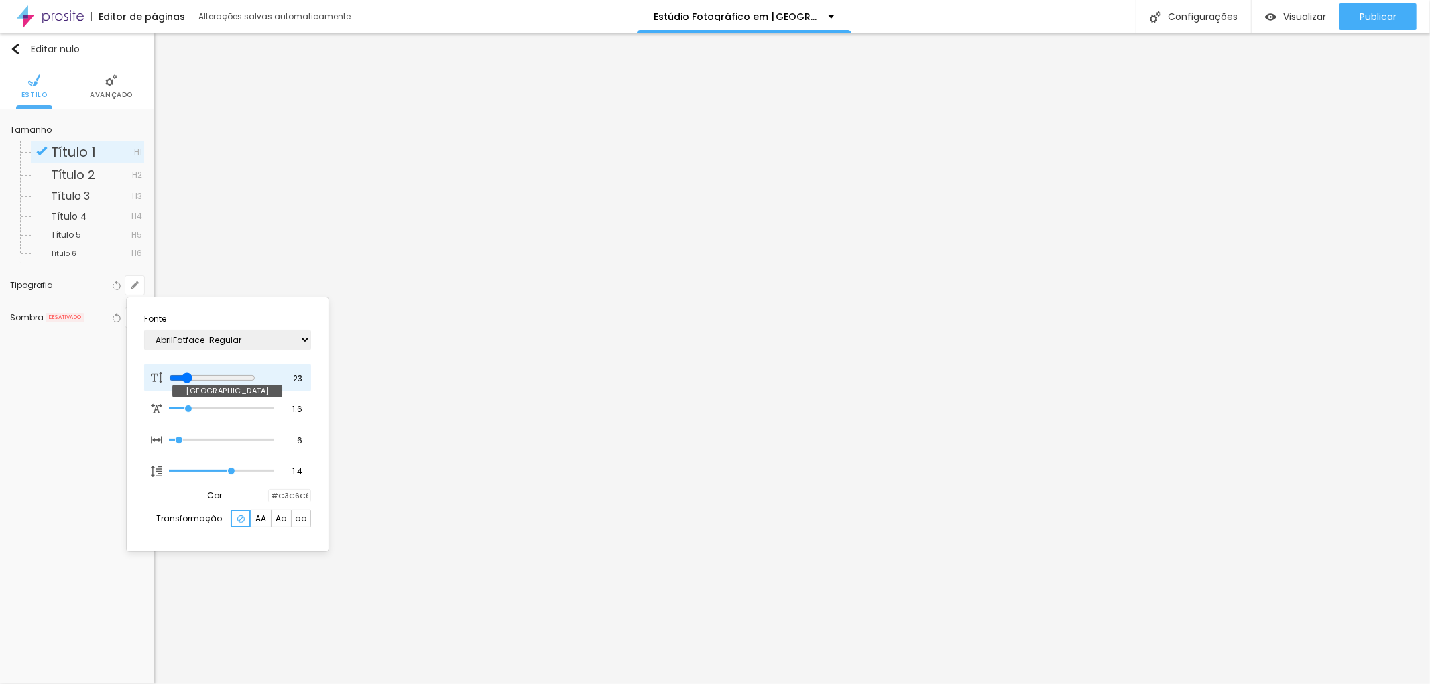
type input "22"
type input "20"
type input "19"
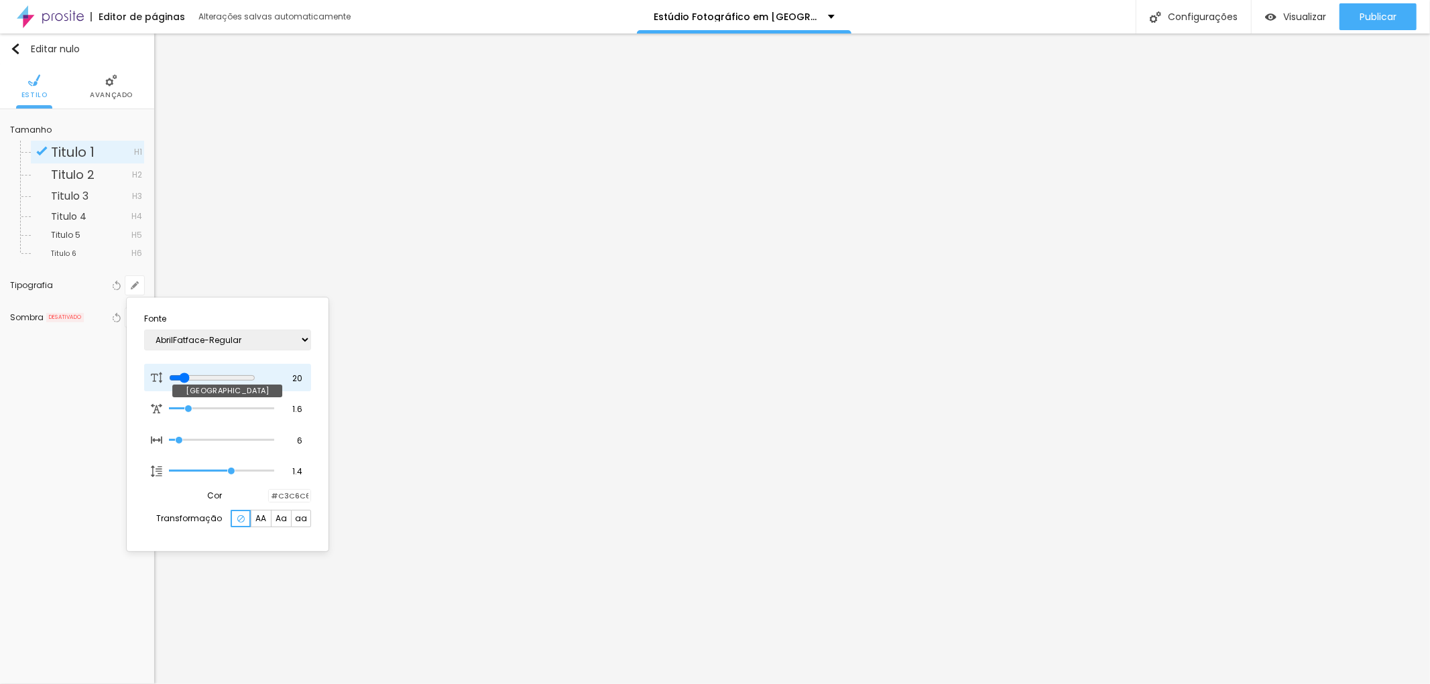
type input "19"
type input "18"
type input "19"
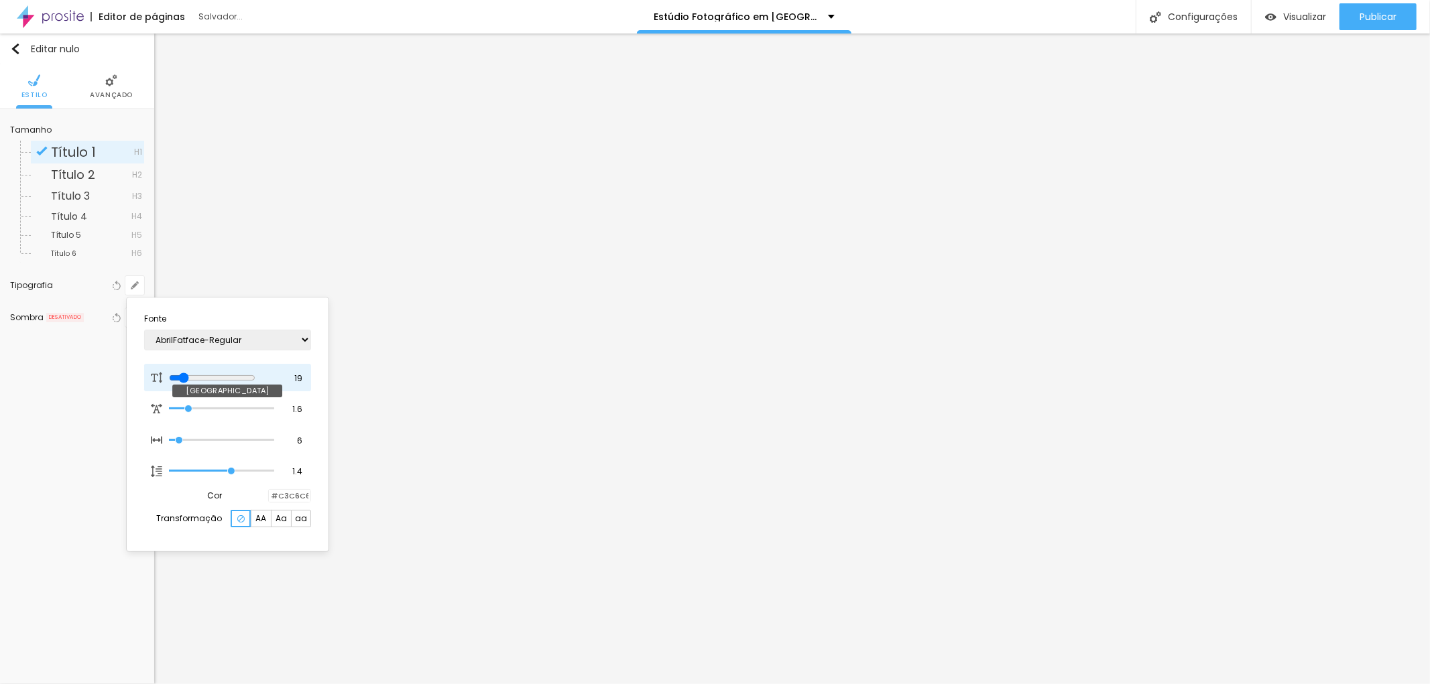
type input "20"
click at [186, 375] on input "range" at bounding box center [212, 378] width 86 height 11
click at [34, 320] on div at bounding box center [715, 342] width 1430 height 684
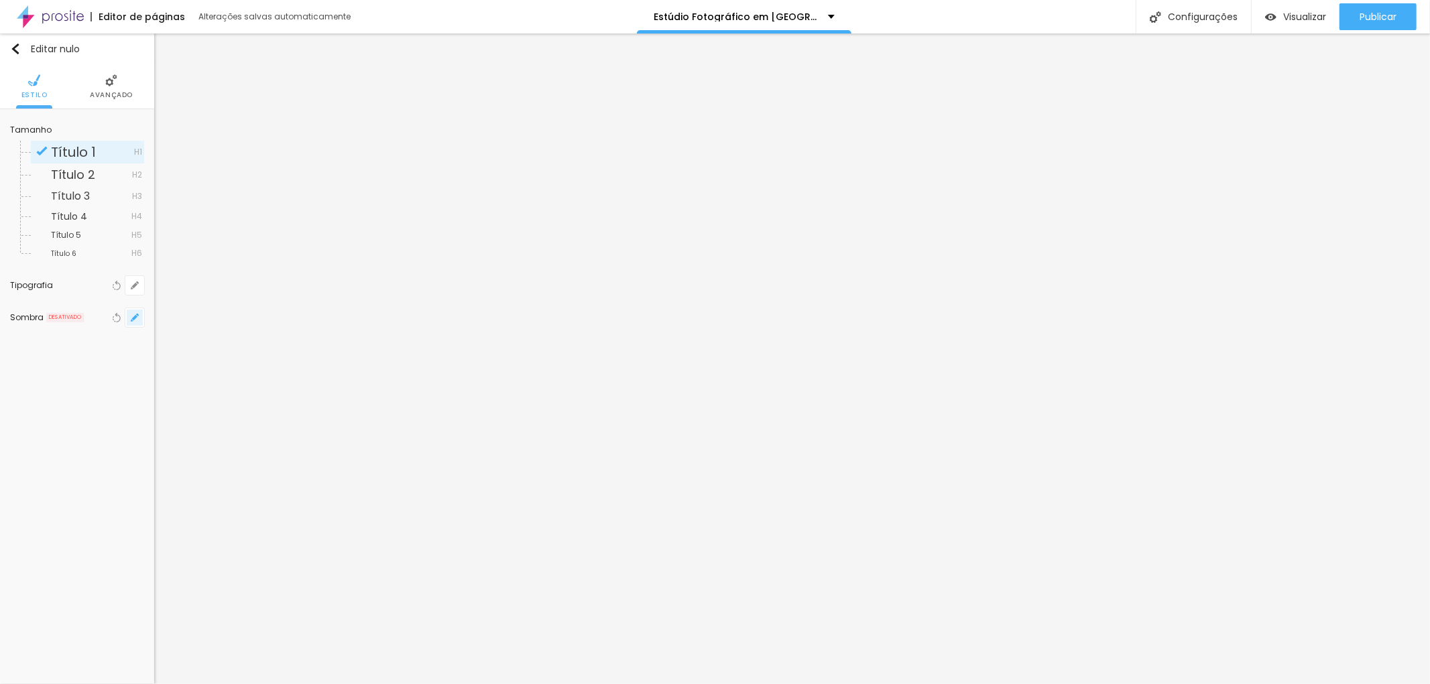
click at [133, 318] on icon "button" at bounding box center [134, 317] width 5 height 5
click at [61, 316] on div at bounding box center [715, 342] width 1430 height 684
click at [132, 319] on icon "button" at bounding box center [132, 320] width 3 height 3
click at [251, 349] on div at bounding box center [243, 348] width 30 height 13
click at [204, 378] on div at bounding box center [207, 377] width 17 height 17
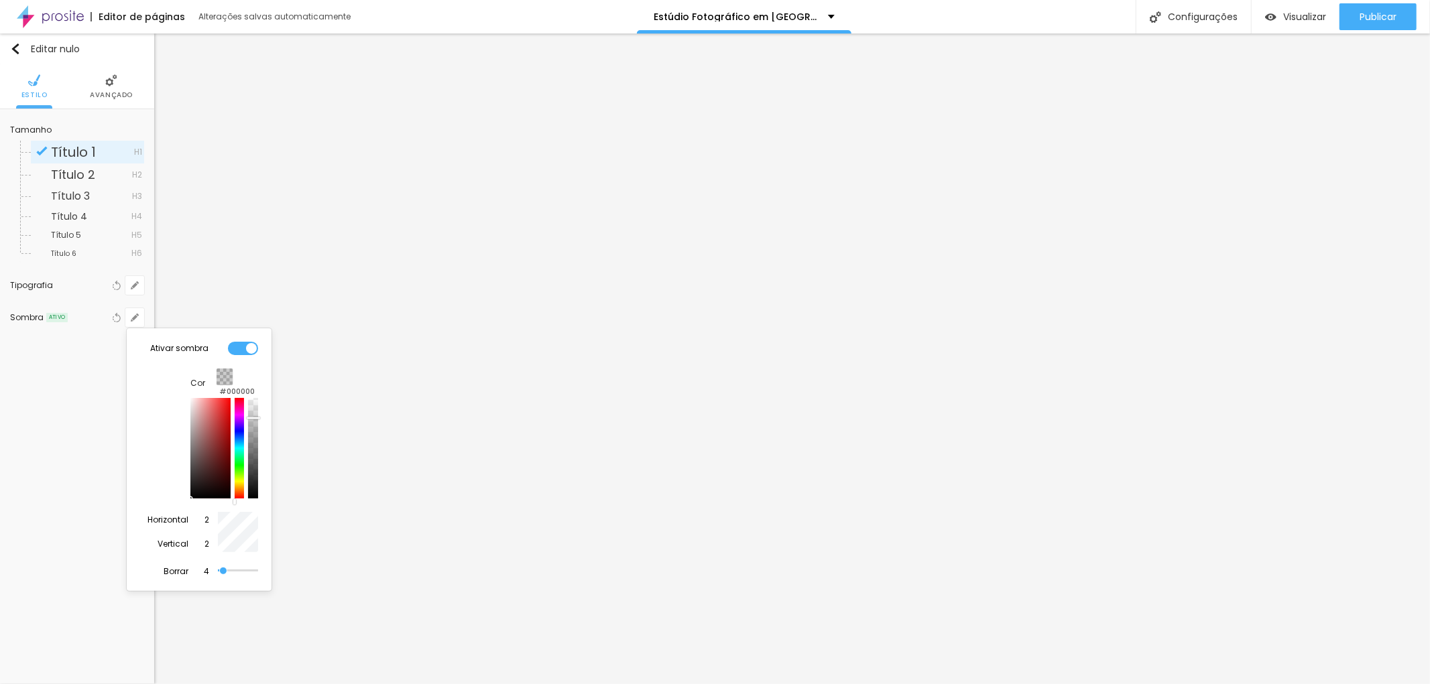
click at [190, 410] on div at bounding box center [210, 448] width 40 height 101
click at [159, 365] on div "Ativar sombra Cor #000000 Horizontal 2 Vertical 2 Borrar 4" at bounding box center [199, 452] width 134 height 237
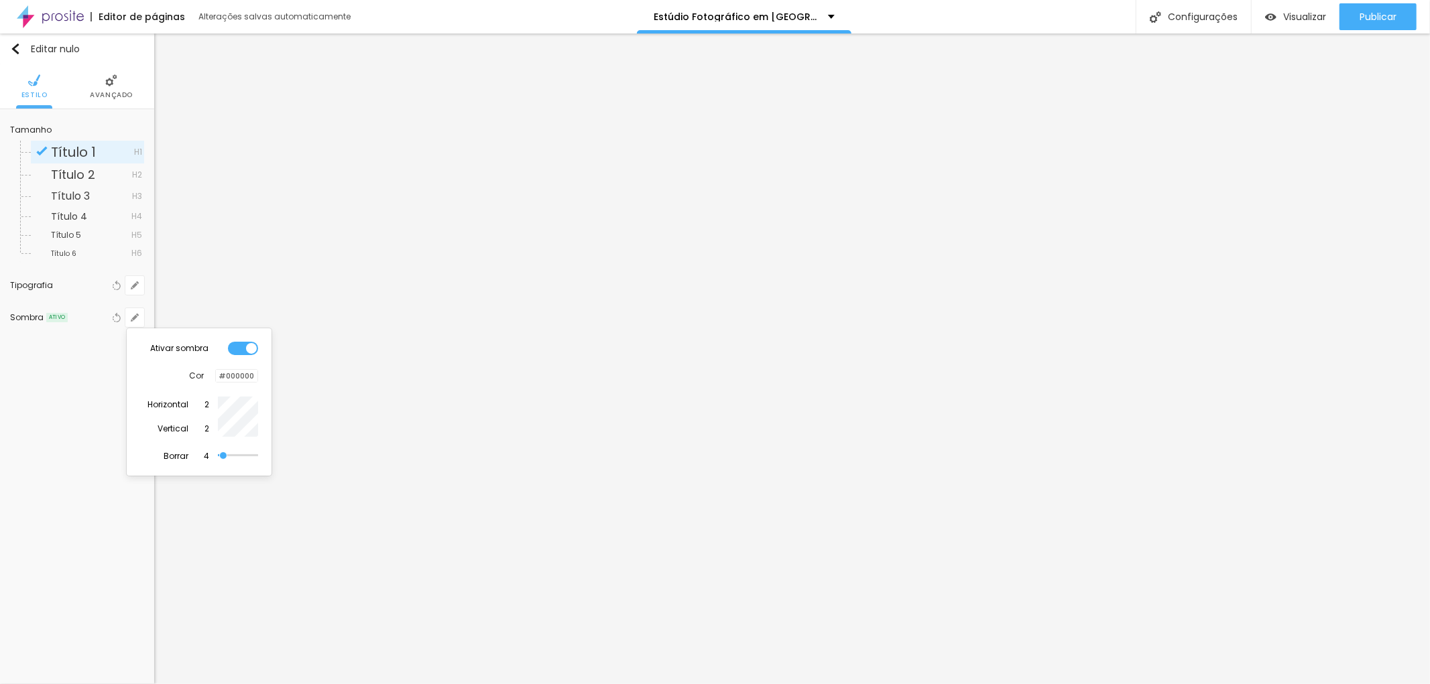
type input "7"
type input "4"
type input "9"
type input "5"
type input "11"
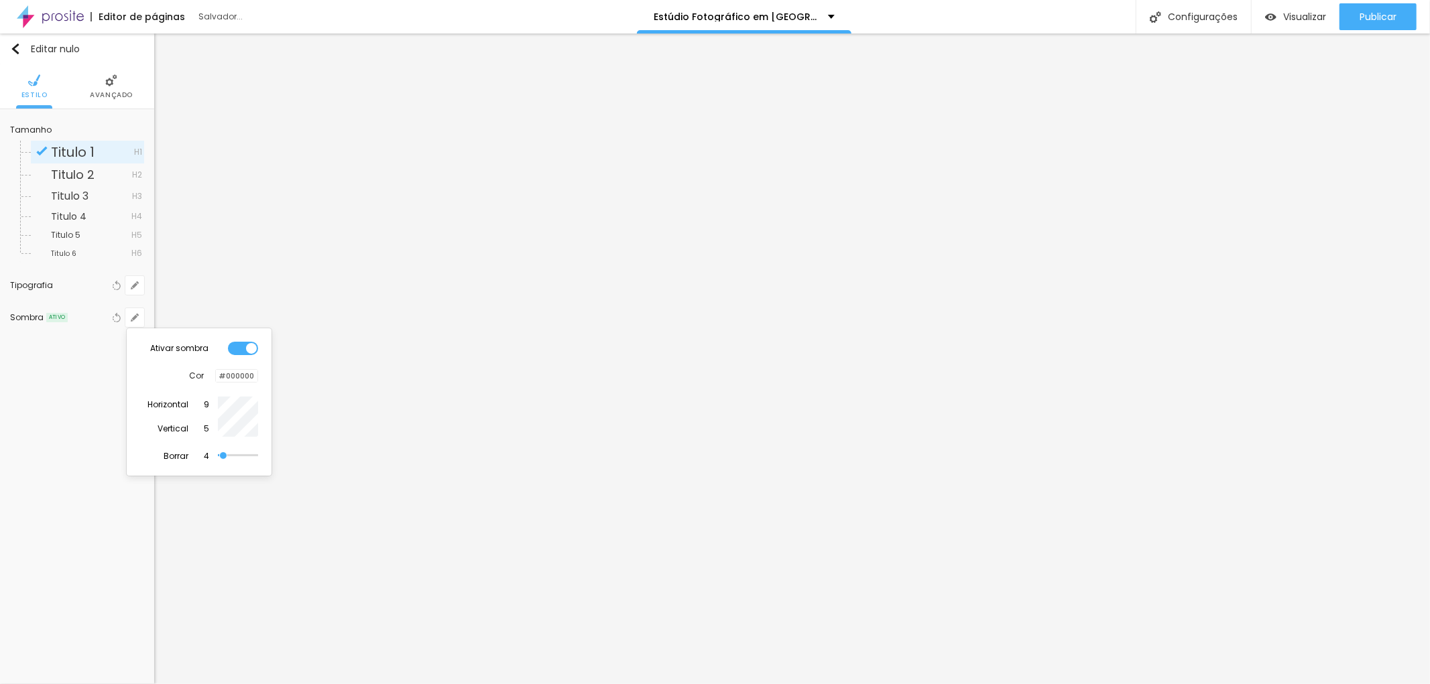
type input "9"
type input "13"
type input "10"
type input "16"
type input "13"
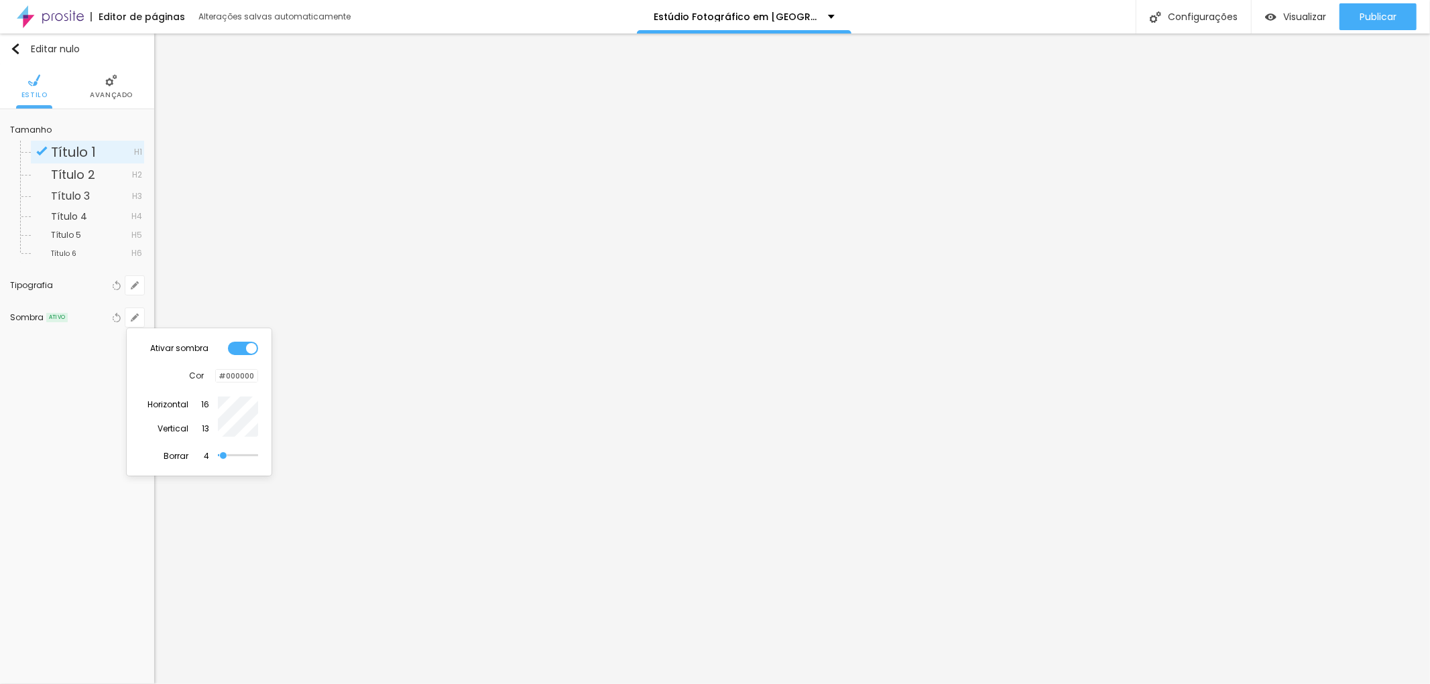
type input "17"
type input "5"
type input "15"
type input "4"
type input "12"
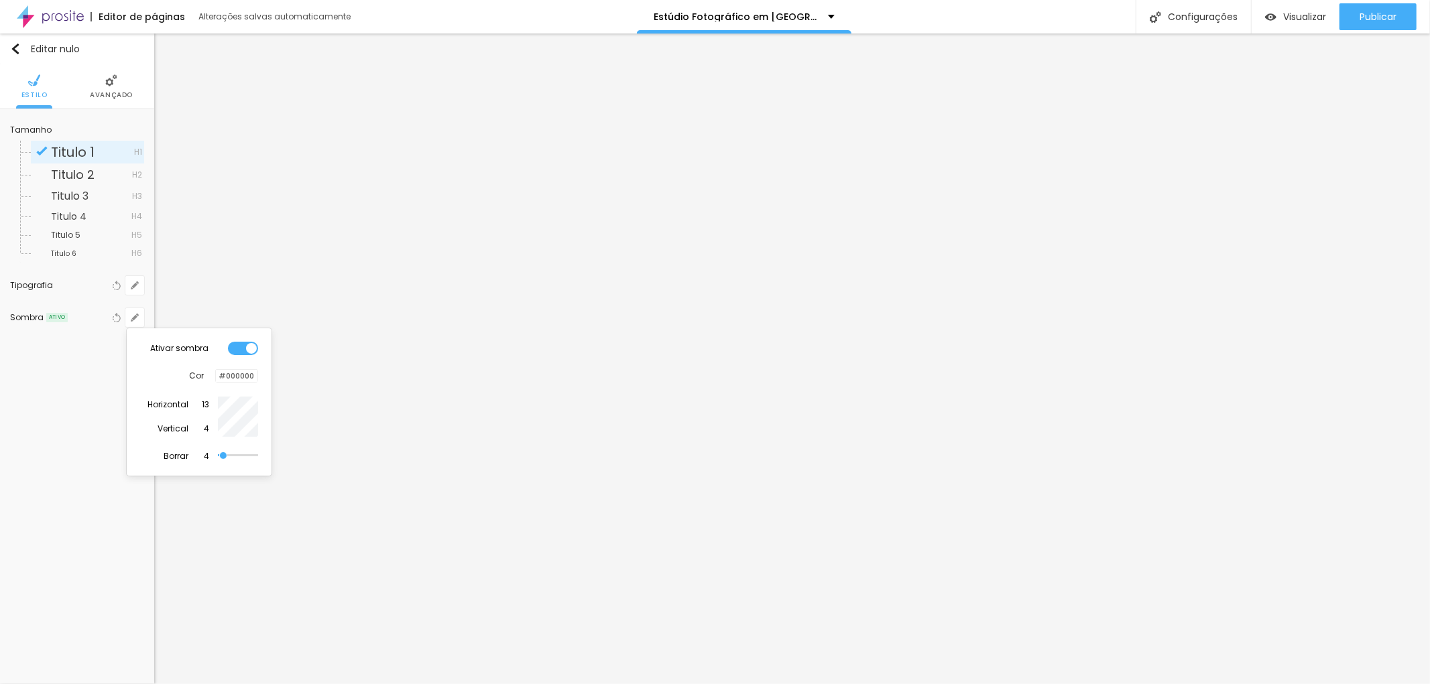
type input "3"
type input "9"
type input "2"
type input "5"
type input "0"
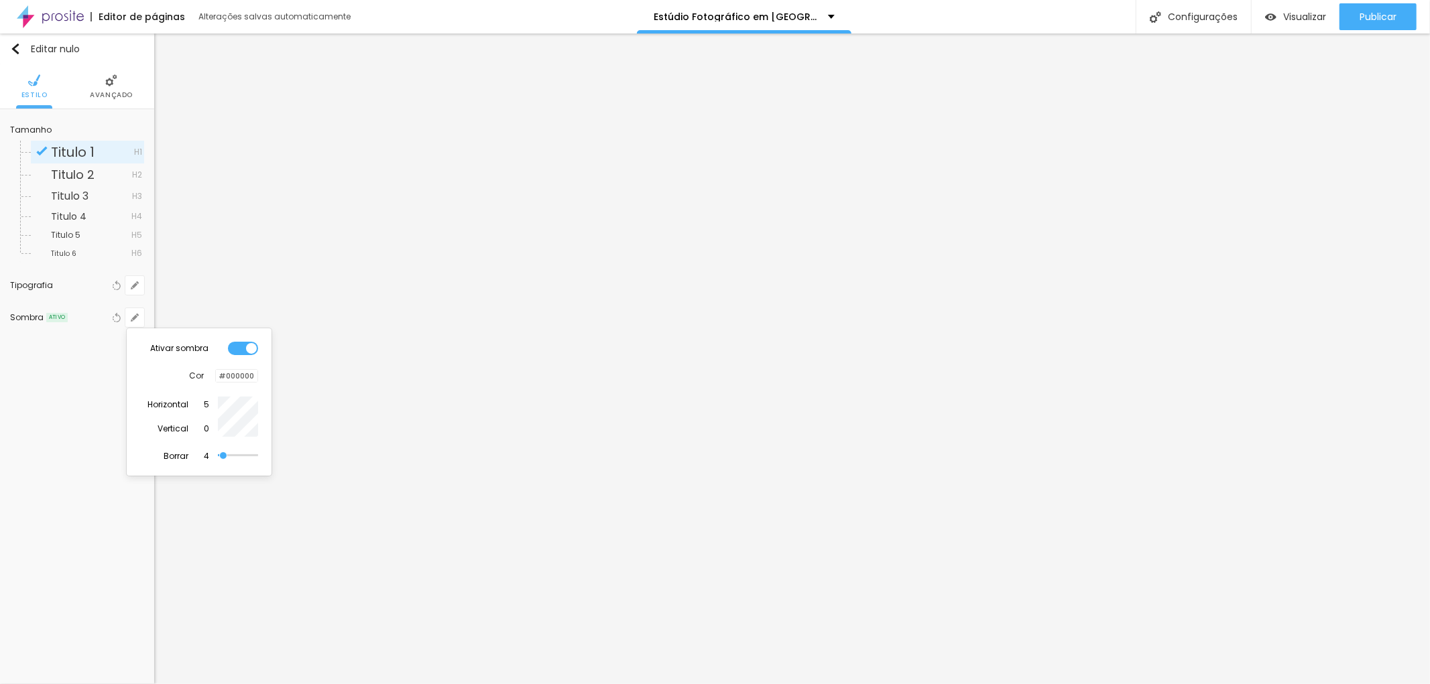
type input "3"
type input "-1"
type input "2"
type input "3"
type input "1"
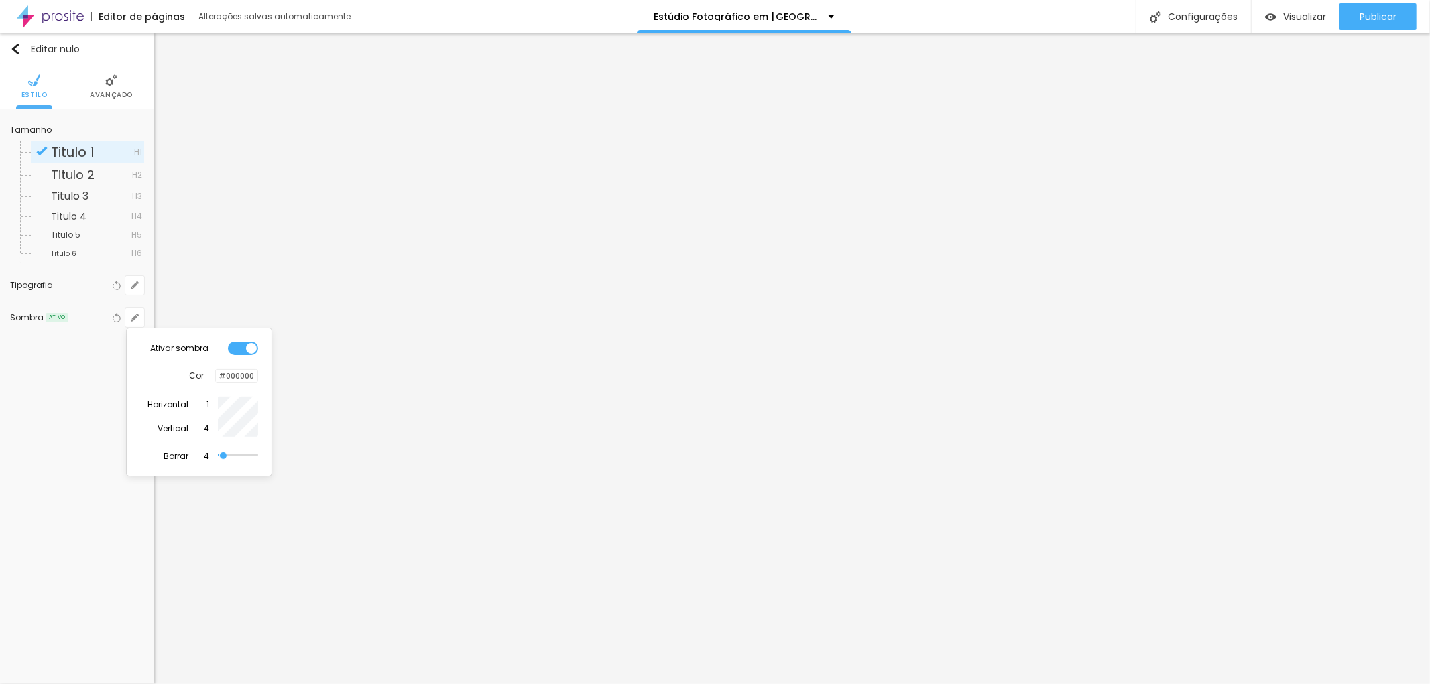
type input "6"
type input "2"
type input "3"
type input "7"
type input "17"
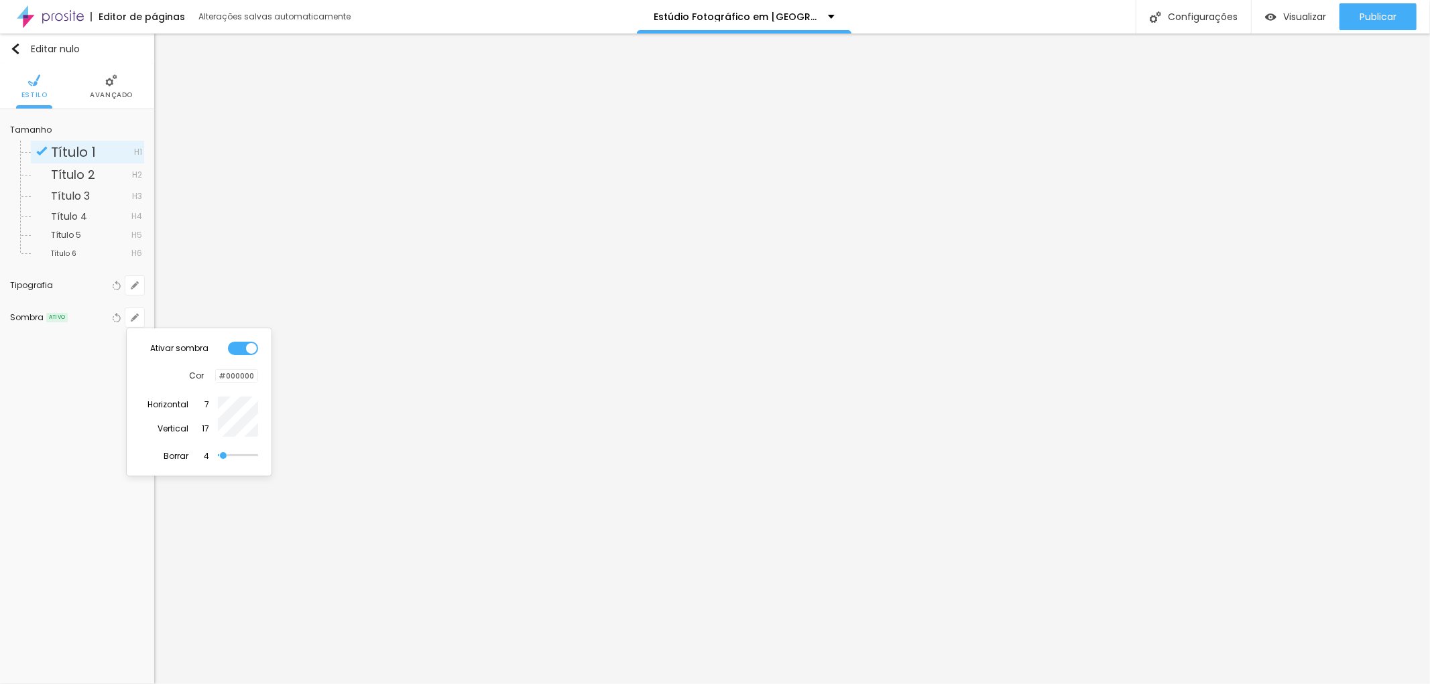
type input "6"
type input "12"
type input "4"
type input "8"
type input "3"
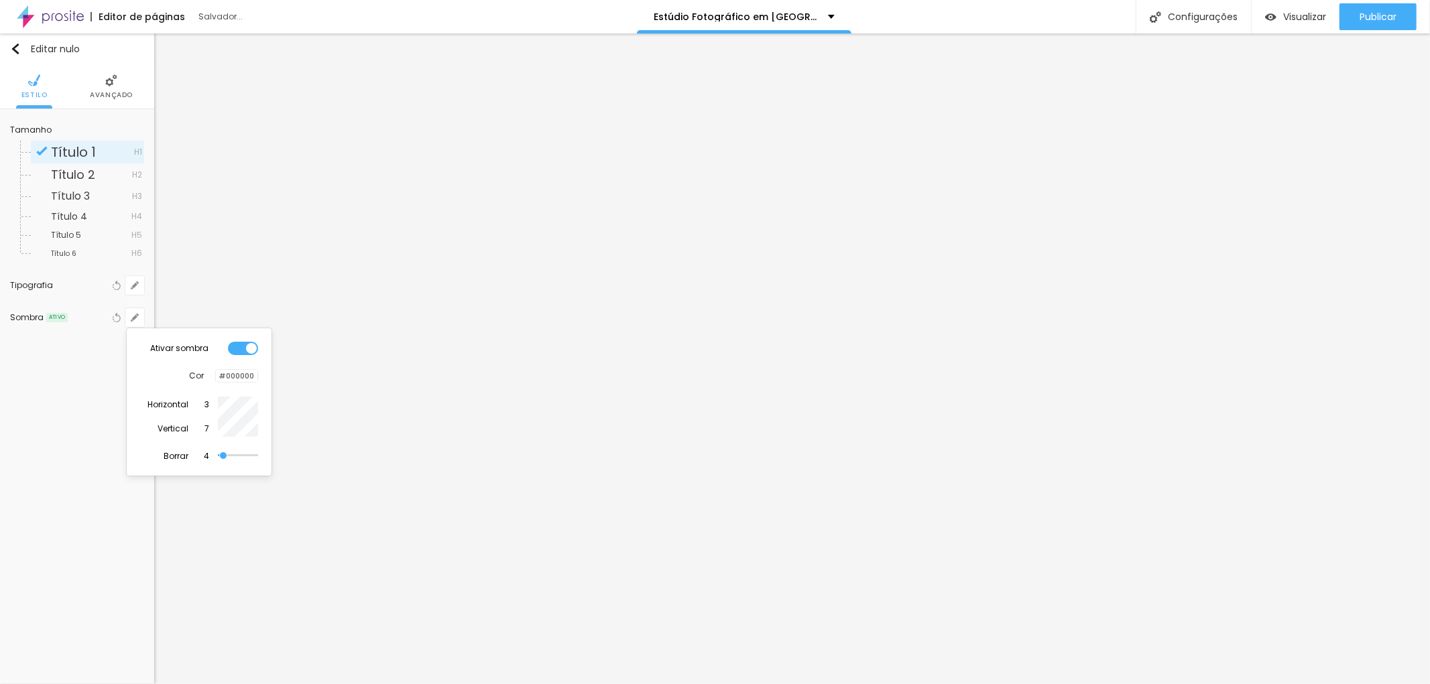
type input "5"
type input "2"
type input "4"
type input "3"
type input "6"
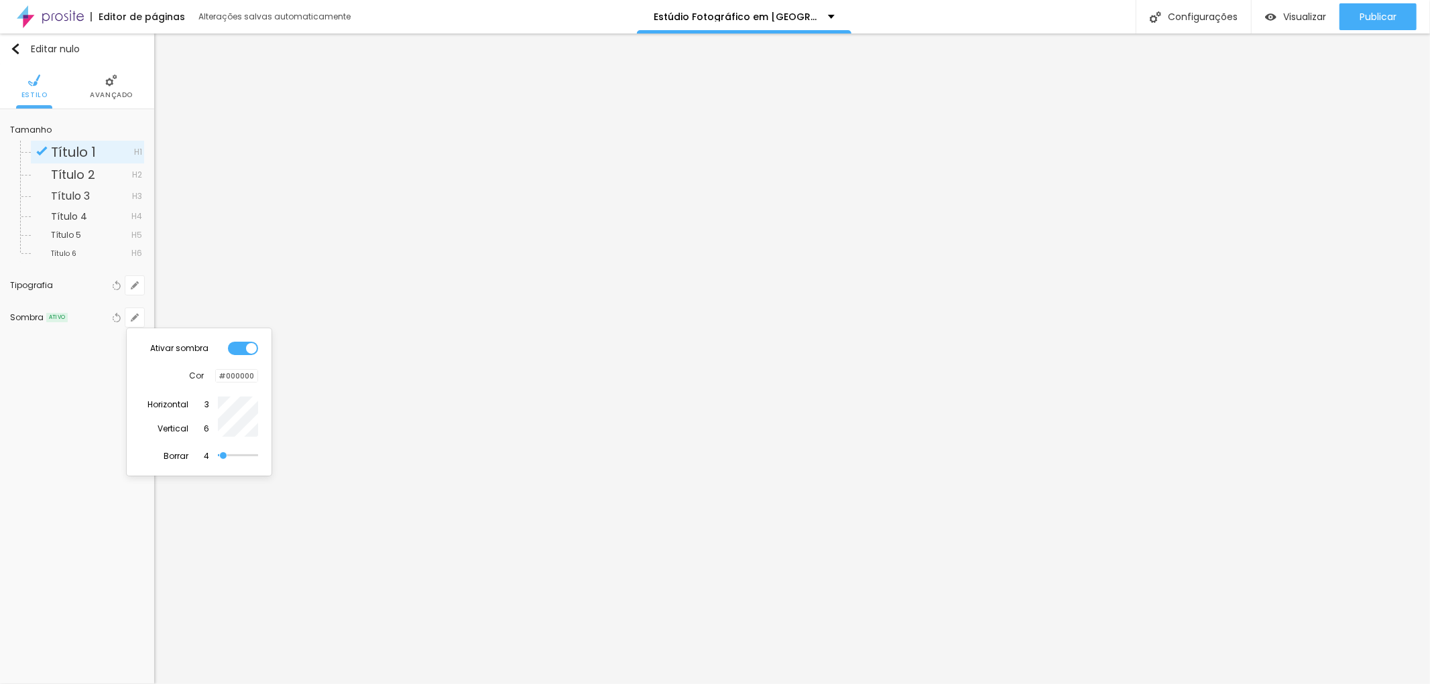
type input "2"
type input "0"
drag, startPoint x: 223, startPoint y: 459, endPoint x: 201, endPoint y: 458, distance: 22.1
type input "0"
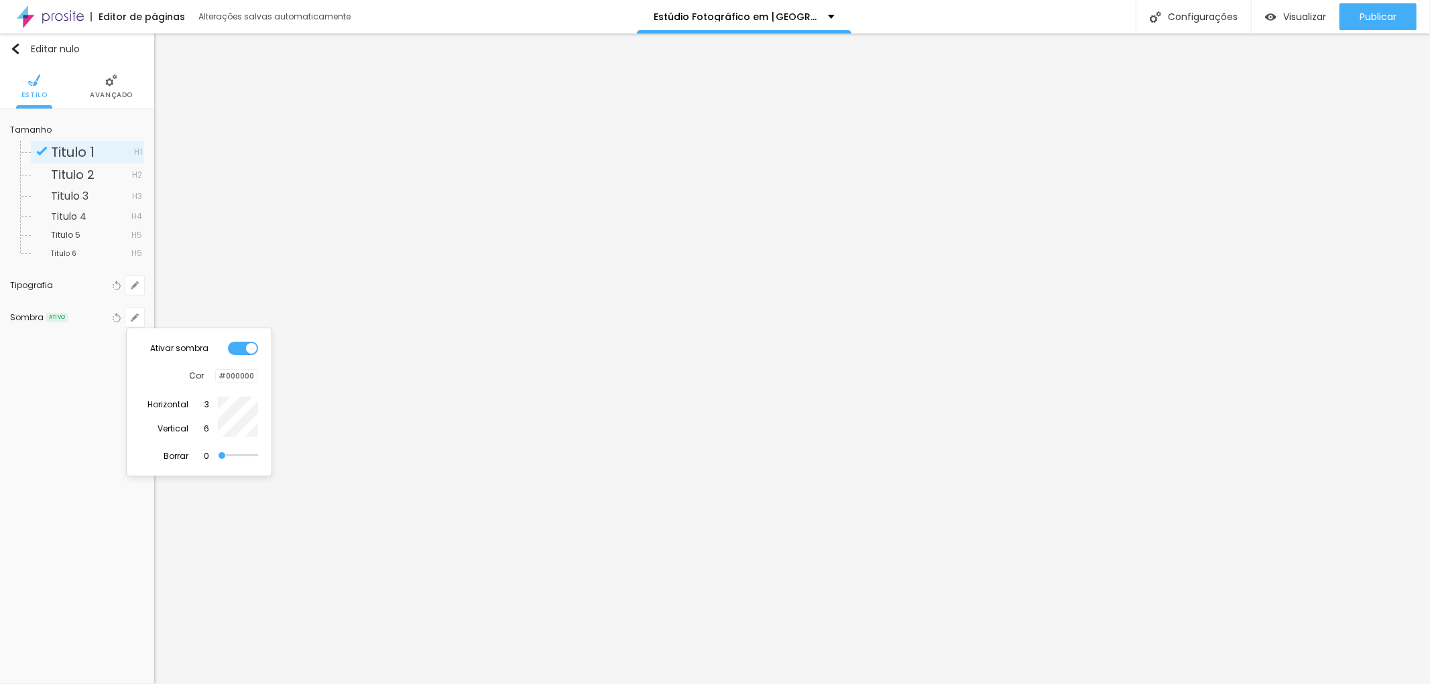
click at [218, 458] on input "range" at bounding box center [238, 455] width 40 height 7
type input "15"
type input "22"
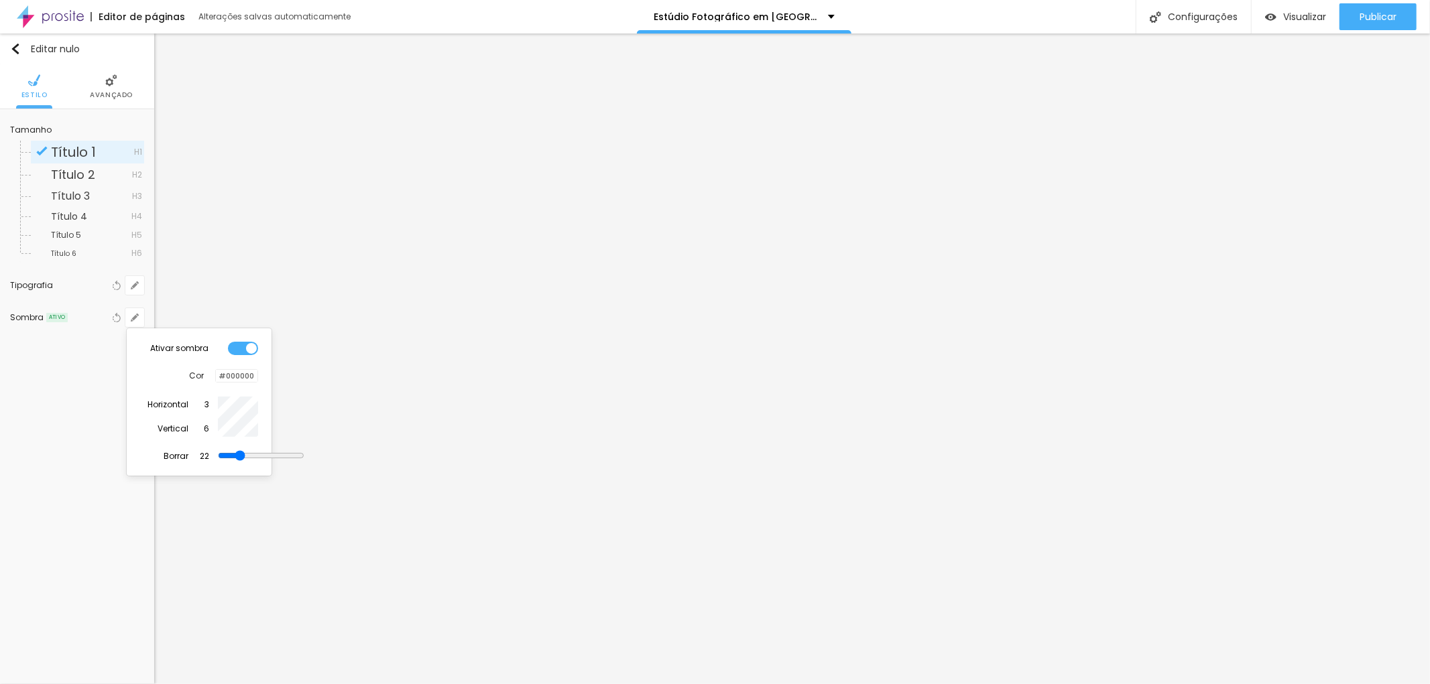
type input "27"
type input "29"
type input "34"
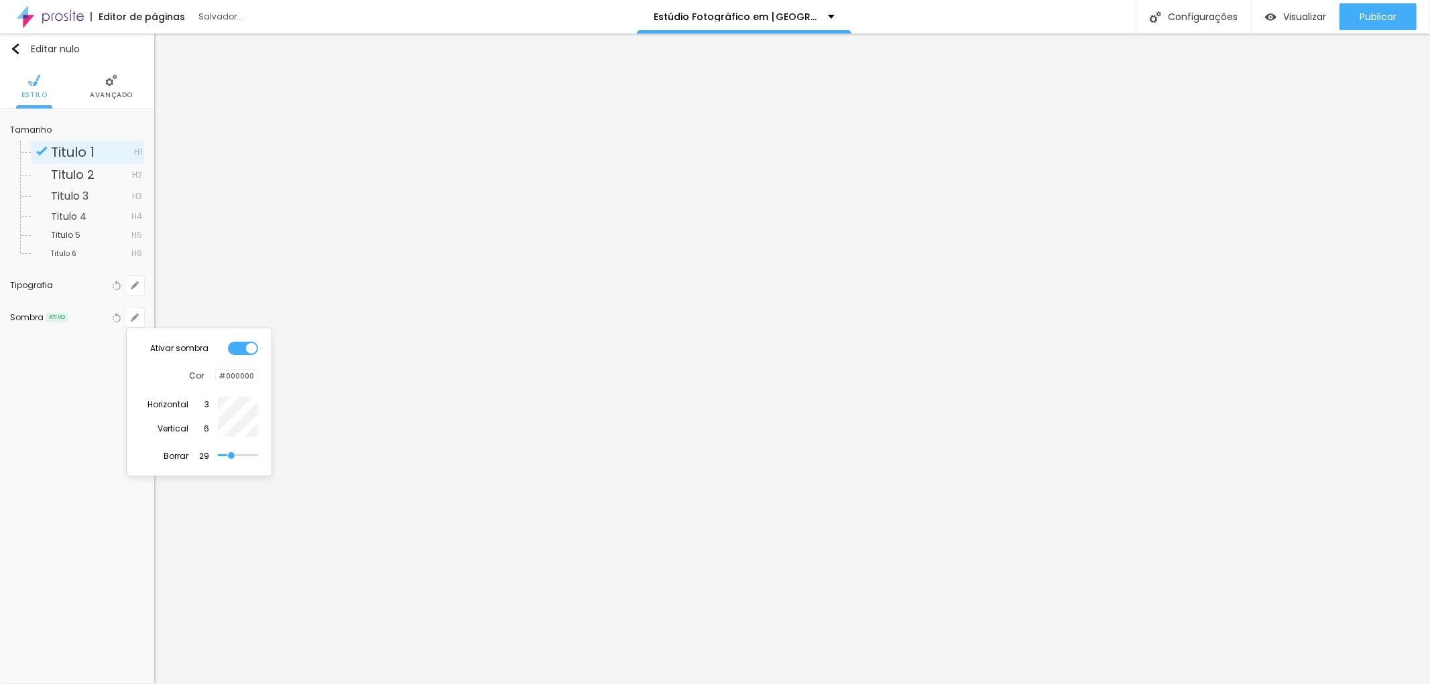
type input "34"
type input "37"
type input "44"
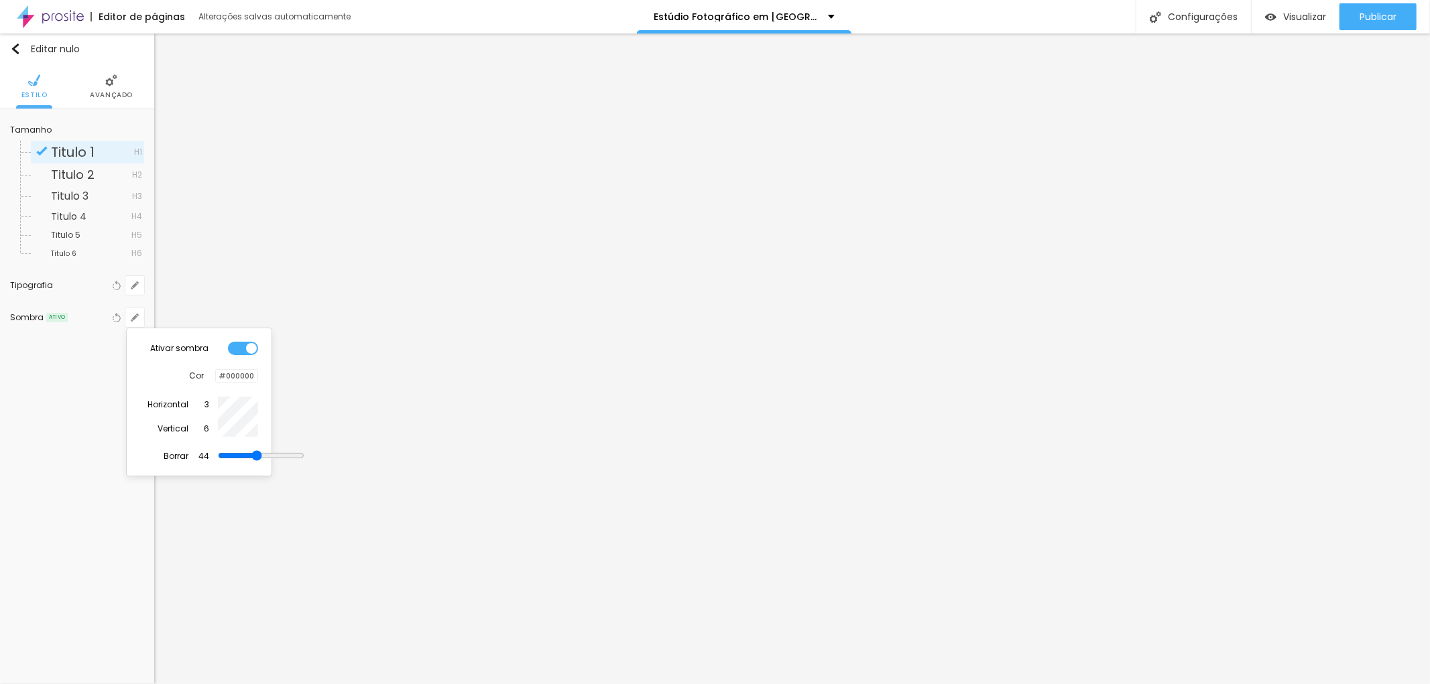
type input "52"
type input "59"
type input "69"
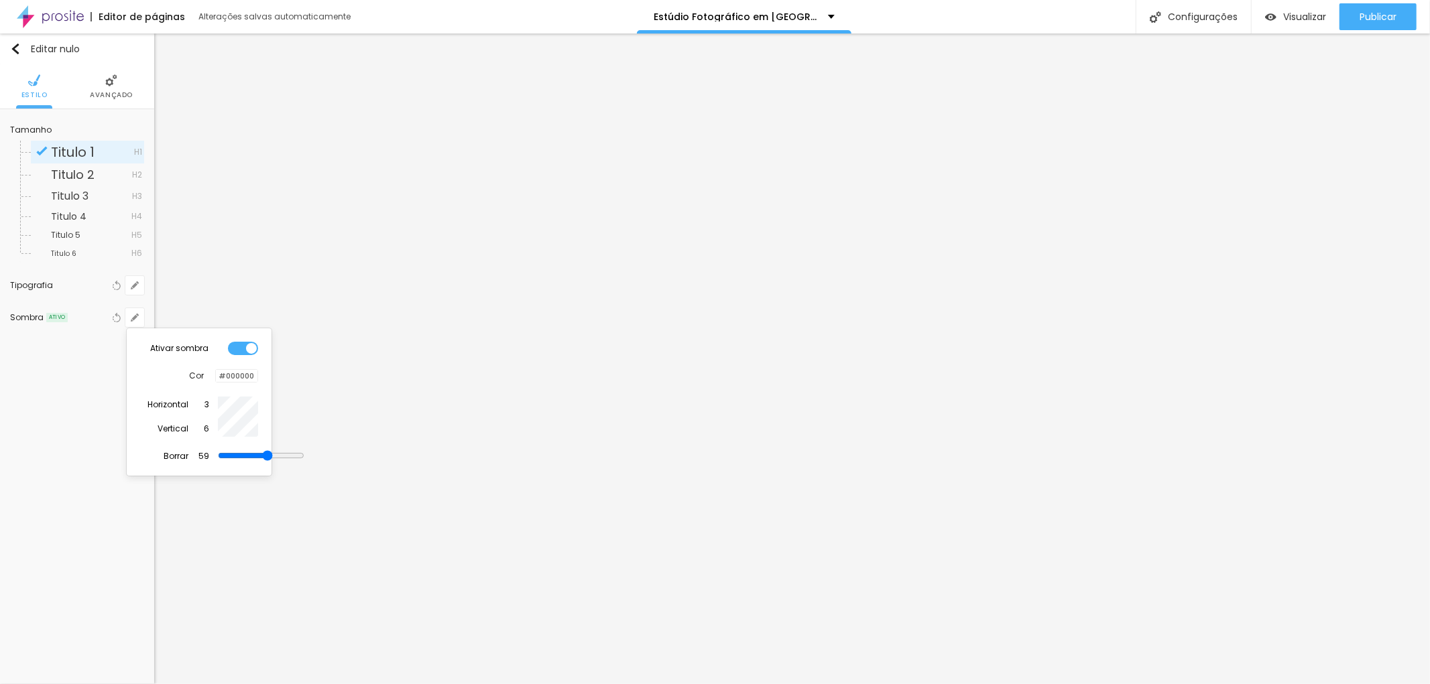
type input "69"
type input "71"
type input "69"
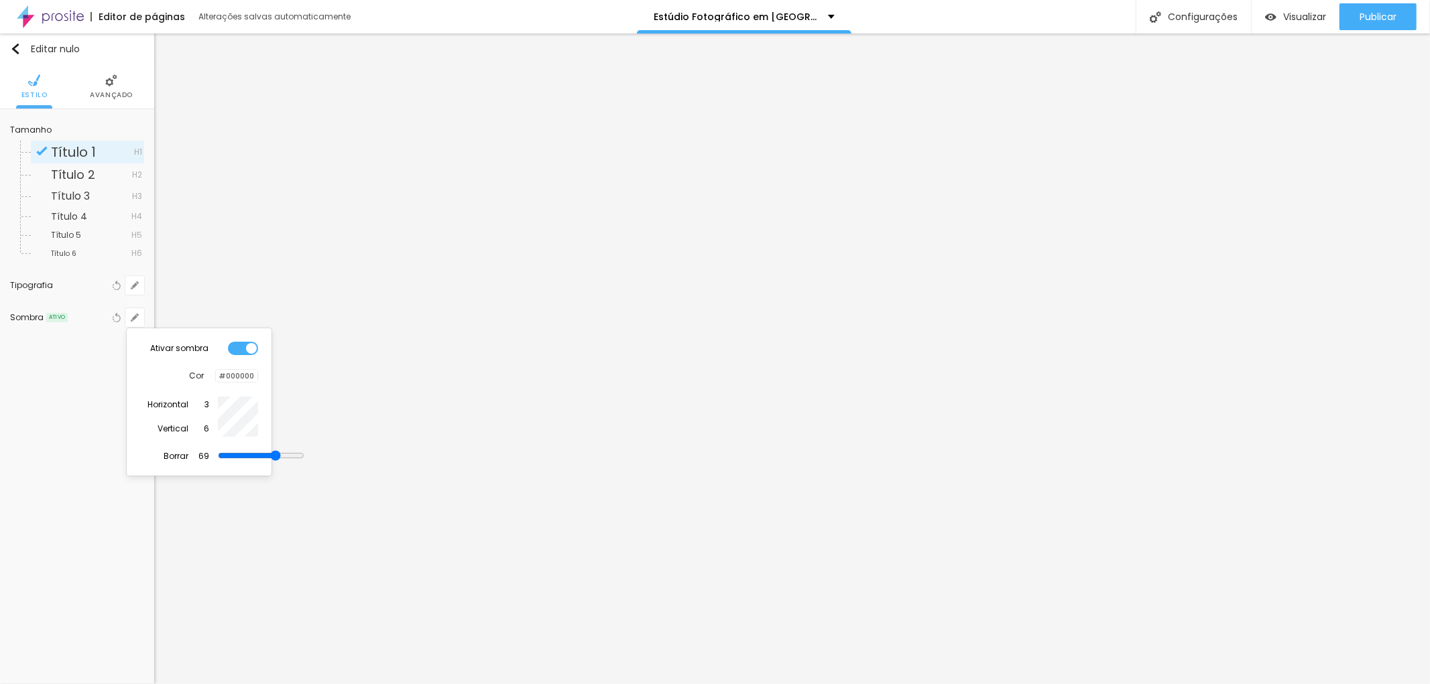
type input "54"
type input "0"
click at [221, 456] on input "range" at bounding box center [238, 455] width 40 height 7
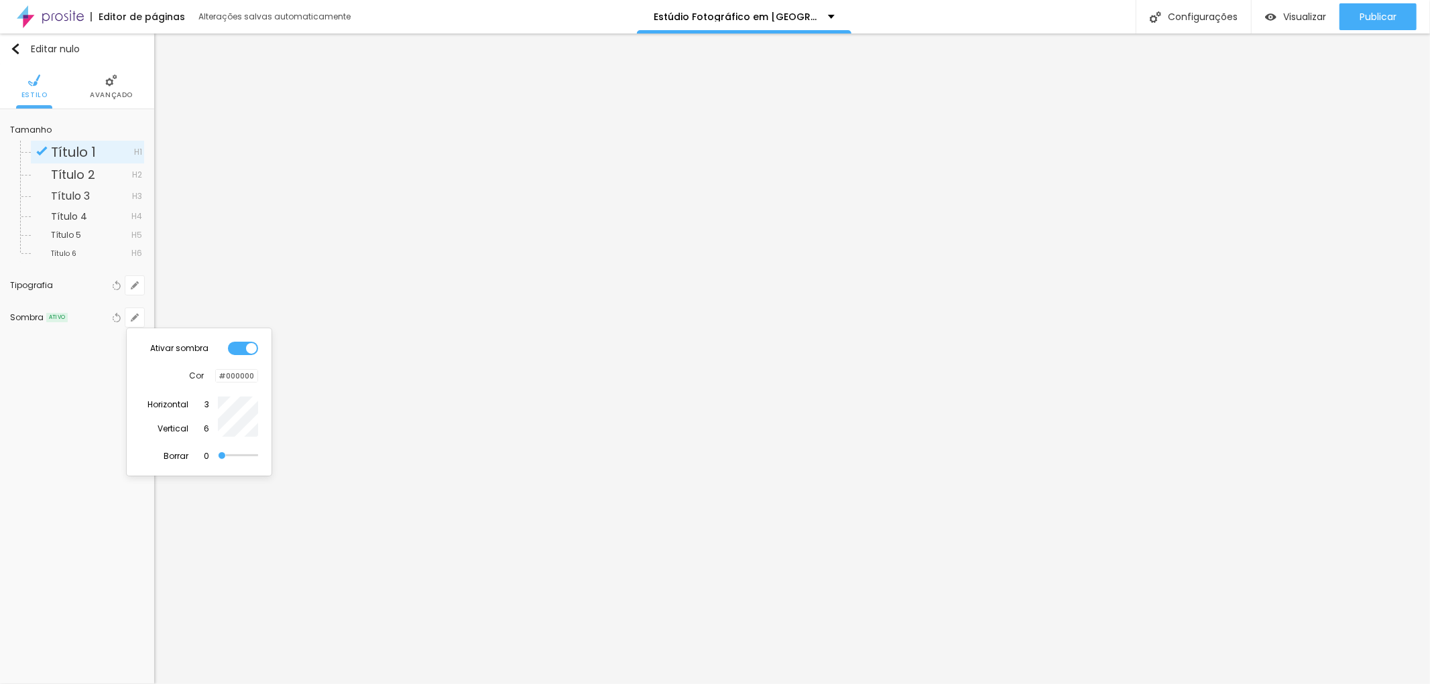
drag, startPoint x: 229, startPoint y: 464, endPoint x: 289, endPoint y: 471, distance: 60.0
click at [289, 471] on body "Editor de páginas Alterações salvas automaticamente Estúdio Fotográfico em [GEO…" at bounding box center [715, 342] width 1430 height 684
type input "62"
type input "81"
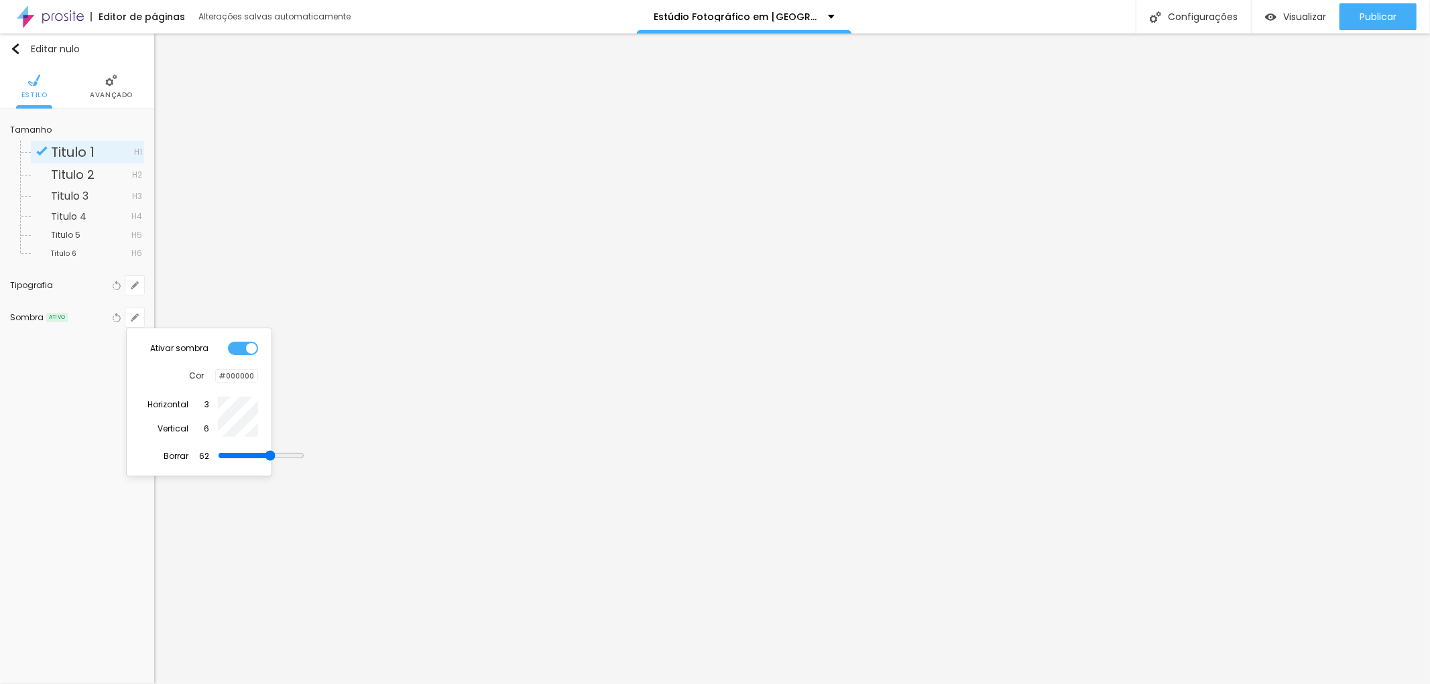
type input "81"
type input "100"
type input "81"
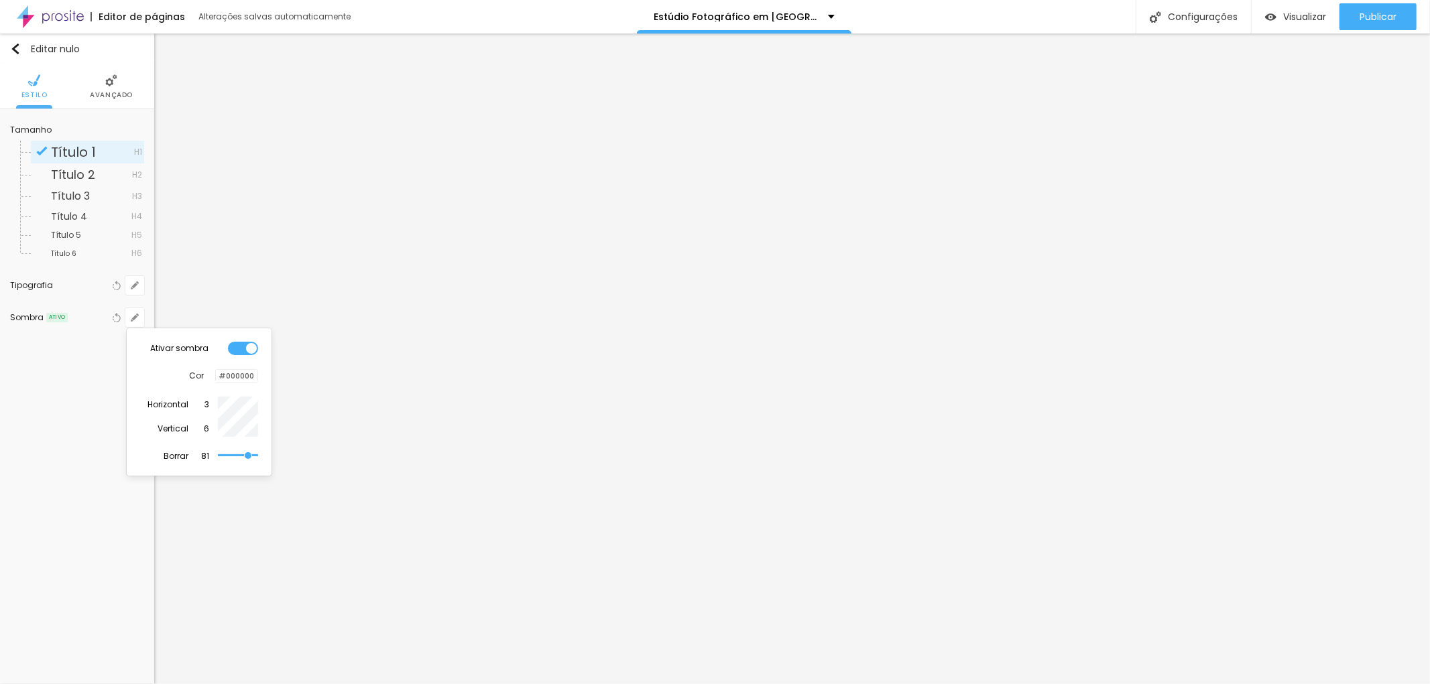
type input "74"
type input "69"
type input "67"
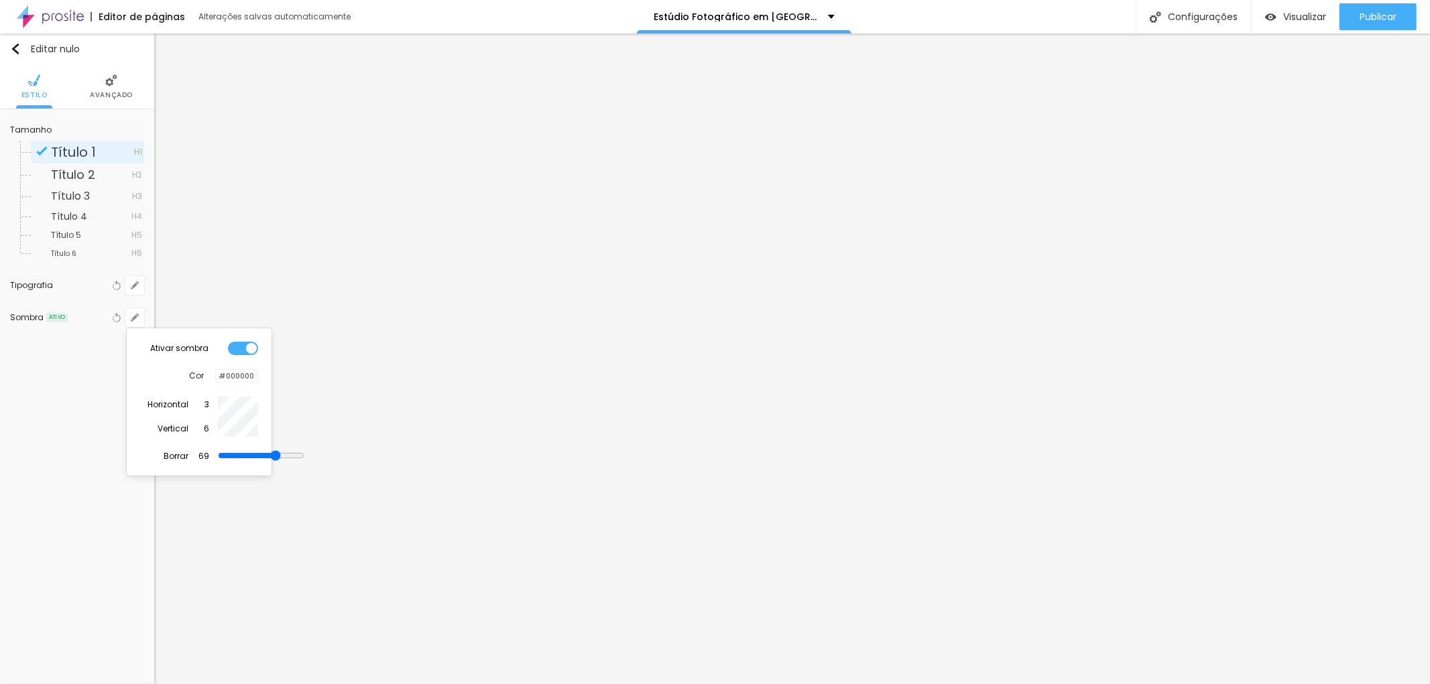
type input "67"
type input "25"
type input "67"
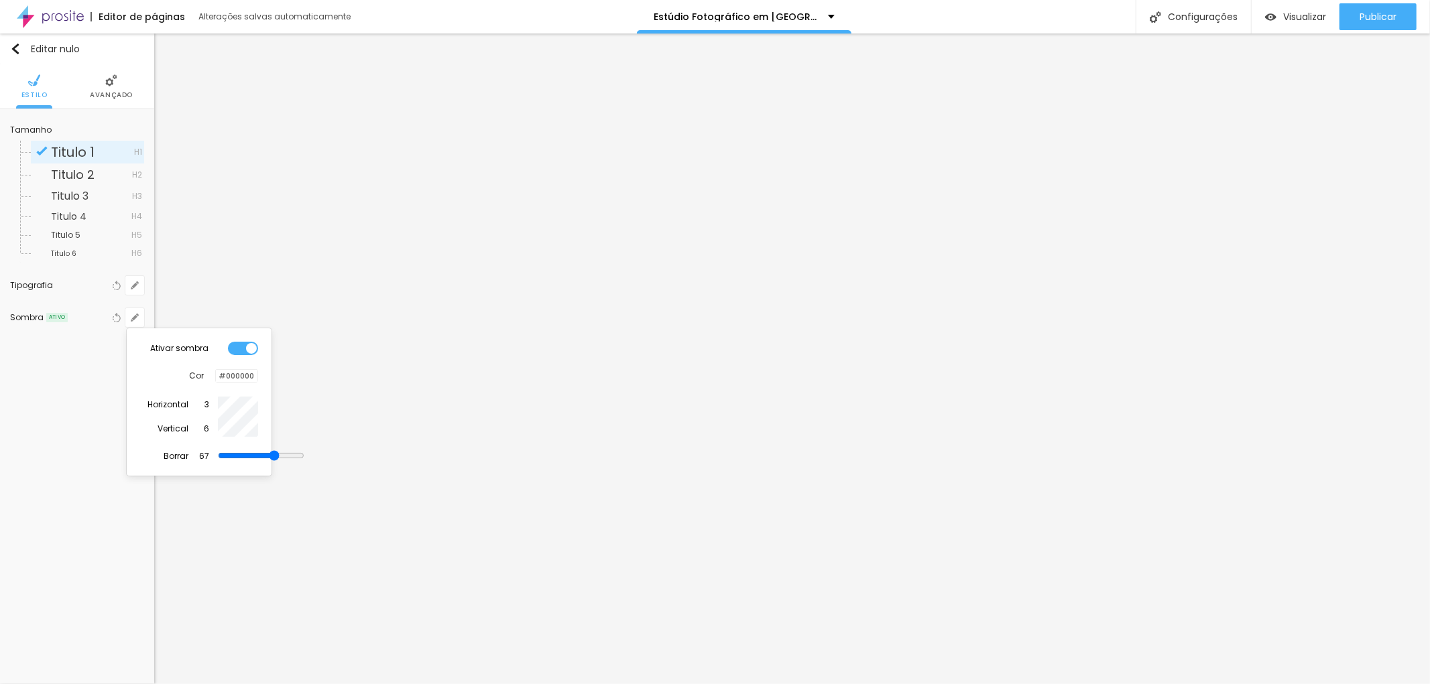
type input "71"
drag, startPoint x: 220, startPoint y: 460, endPoint x: 238, endPoint y: 450, distance: 20.7
click at [238, 452] on input "range" at bounding box center [238, 455] width 40 height 7
drag, startPoint x: 239, startPoint y: 458, endPoint x: 220, endPoint y: 454, distance: 19.3
click at [220, 454] on input "range" at bounding box center [238, 455] width 40 height 7
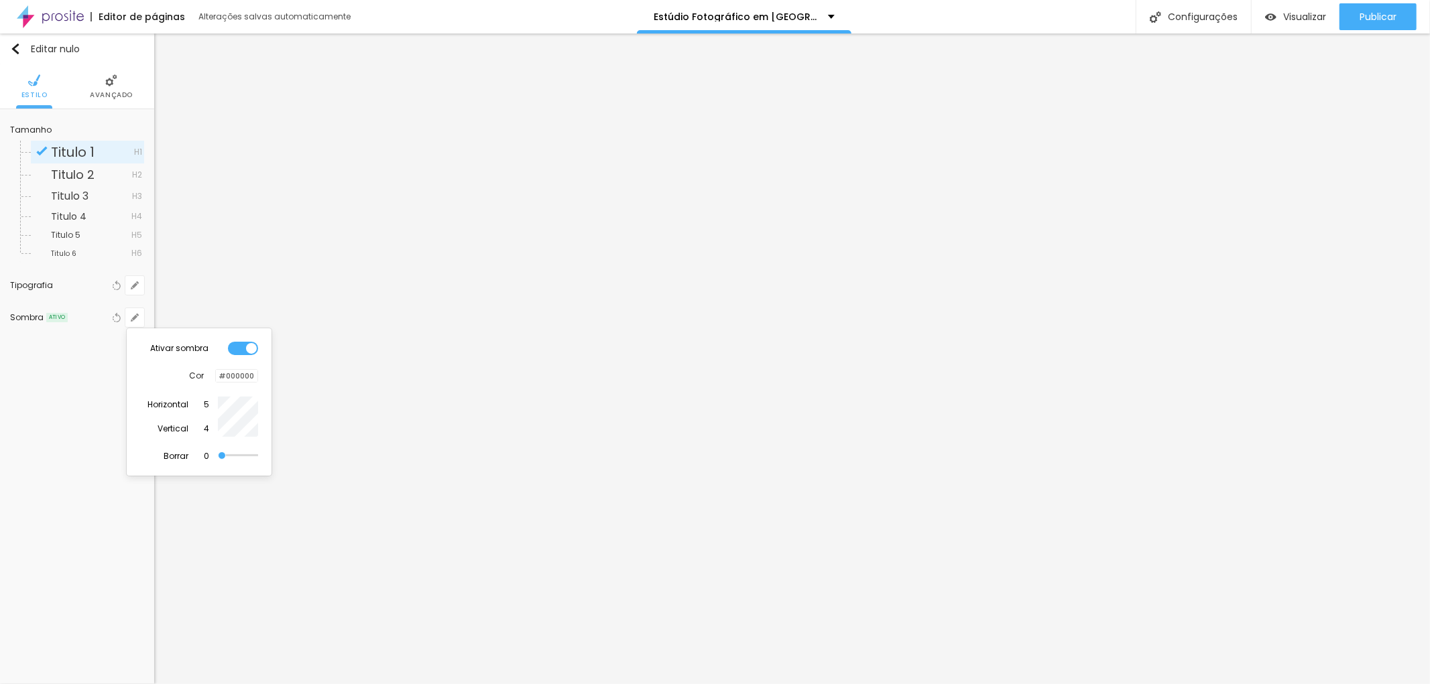
click at [60, 315] on div at bounding box center [715, 342] width 1430 height 684
click at [59, 315] on font "ATIVO" at bounding box center [57, 317] width 16 height 7
click at [135, 314] on icon "button" at bounding box center [135, 318] width 8 height 8
click at [236, 345] on div at bounding box center [243, 348] width 30 height 13
click at [63, 498] on div at bounding box center [715, 342] width 1430 height 684
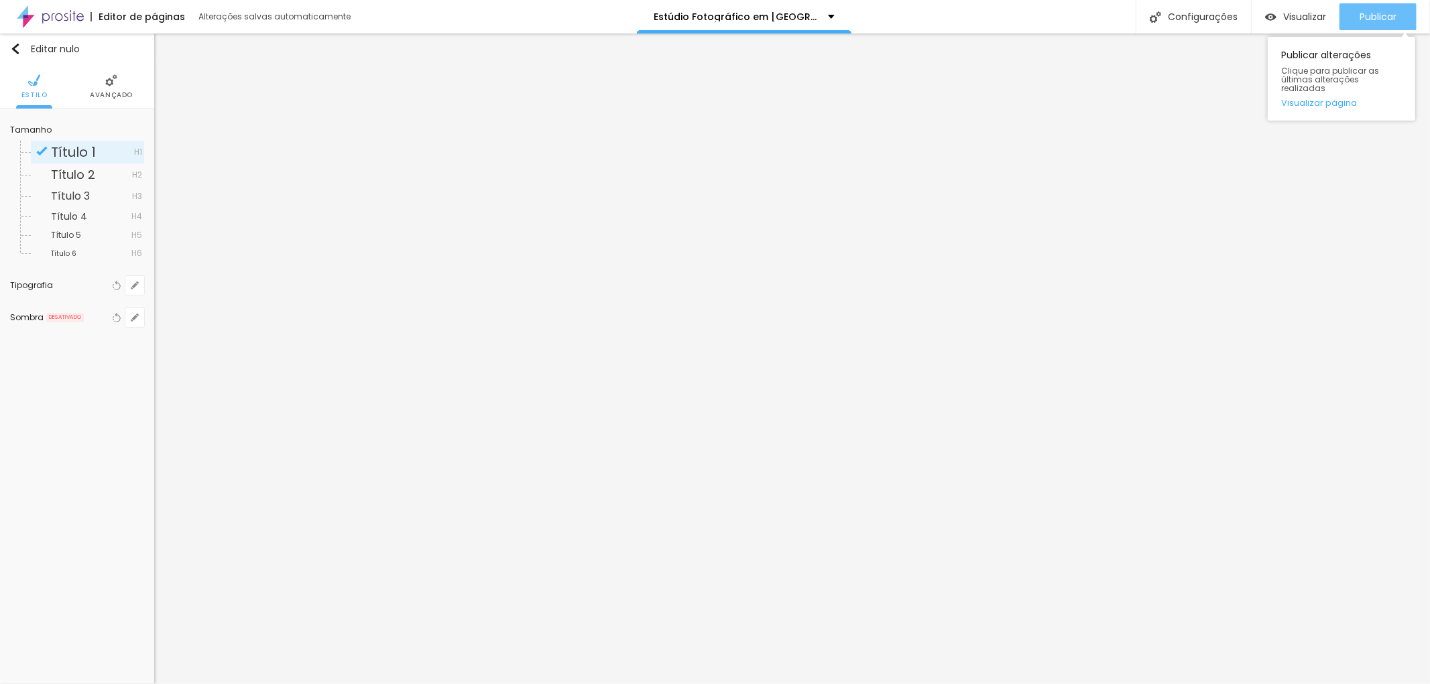
click at [1377, 12] on font "Publicar" at bounding box center [1377, 16] width 37 height 13
click at [1376, 12] on font "Publicar" at bounding box center [1377, 16] width 37 height 13
drag, startPoint x: 1383, startPoint y: 10, endPoint x: 1400, endPoint y: 15, distance: 17.6
click at [1382, 10] on font "Publicar" at bounding box center [1377, 16] width 37 height 13
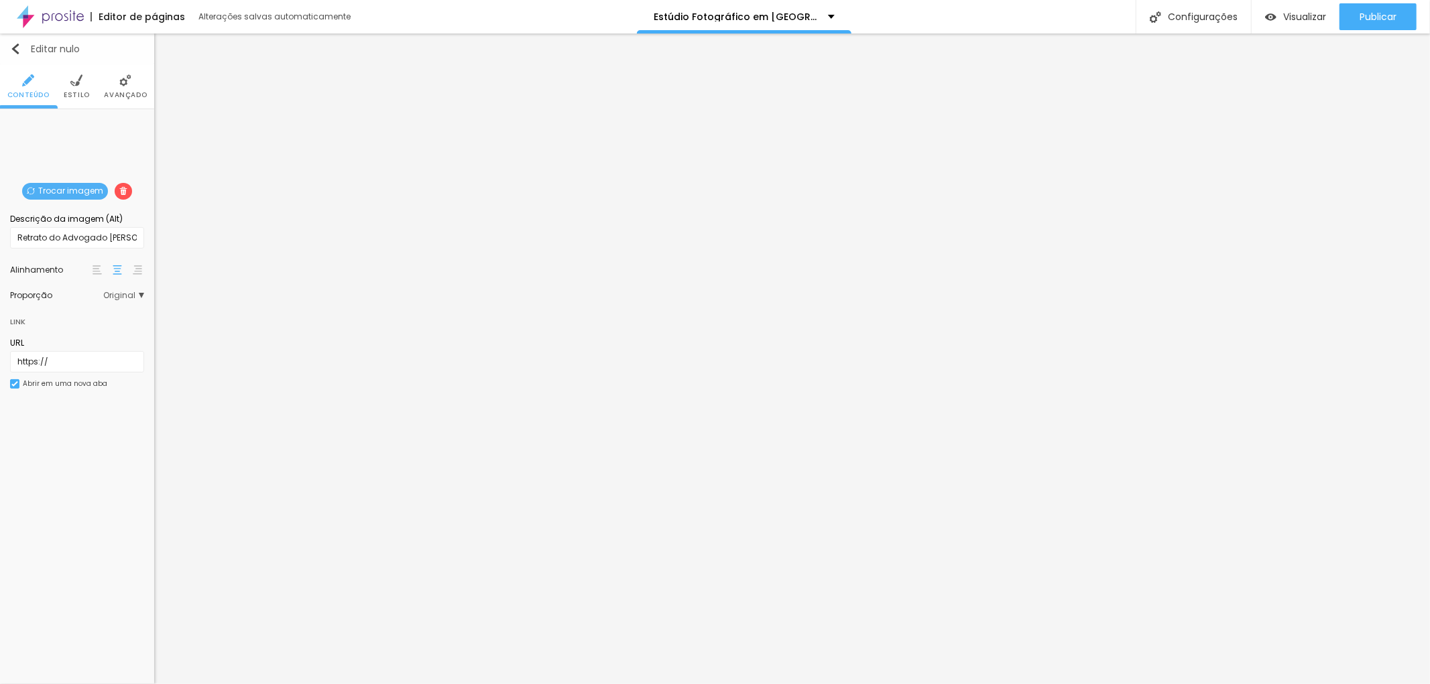
click at [16, 52] on img "button" at bounding box center [15, 49] width 11 height 11
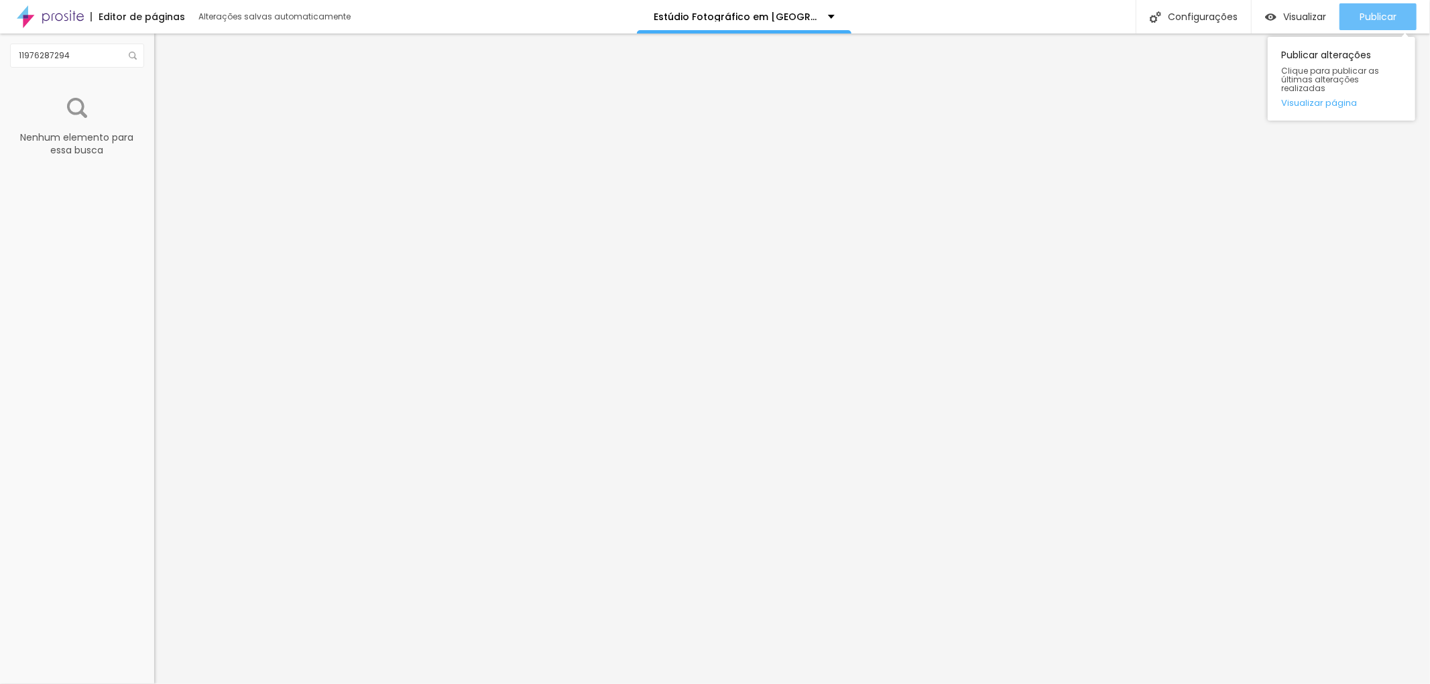
click at [1373, 14] on font "Publicar" at bounding box center [1377, 16] width 37 height 13
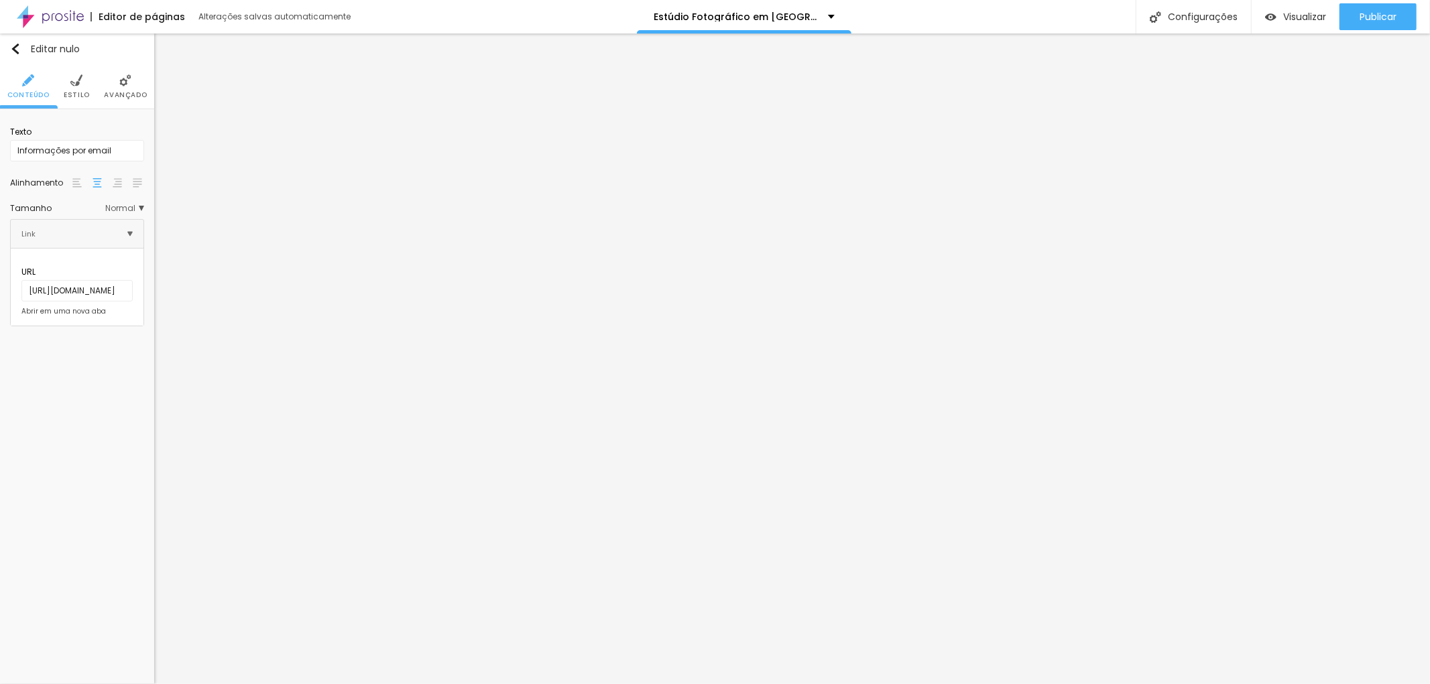
click at [123, 101] on li "Avançado" at bounding box center [125, 86] width 43 height 44
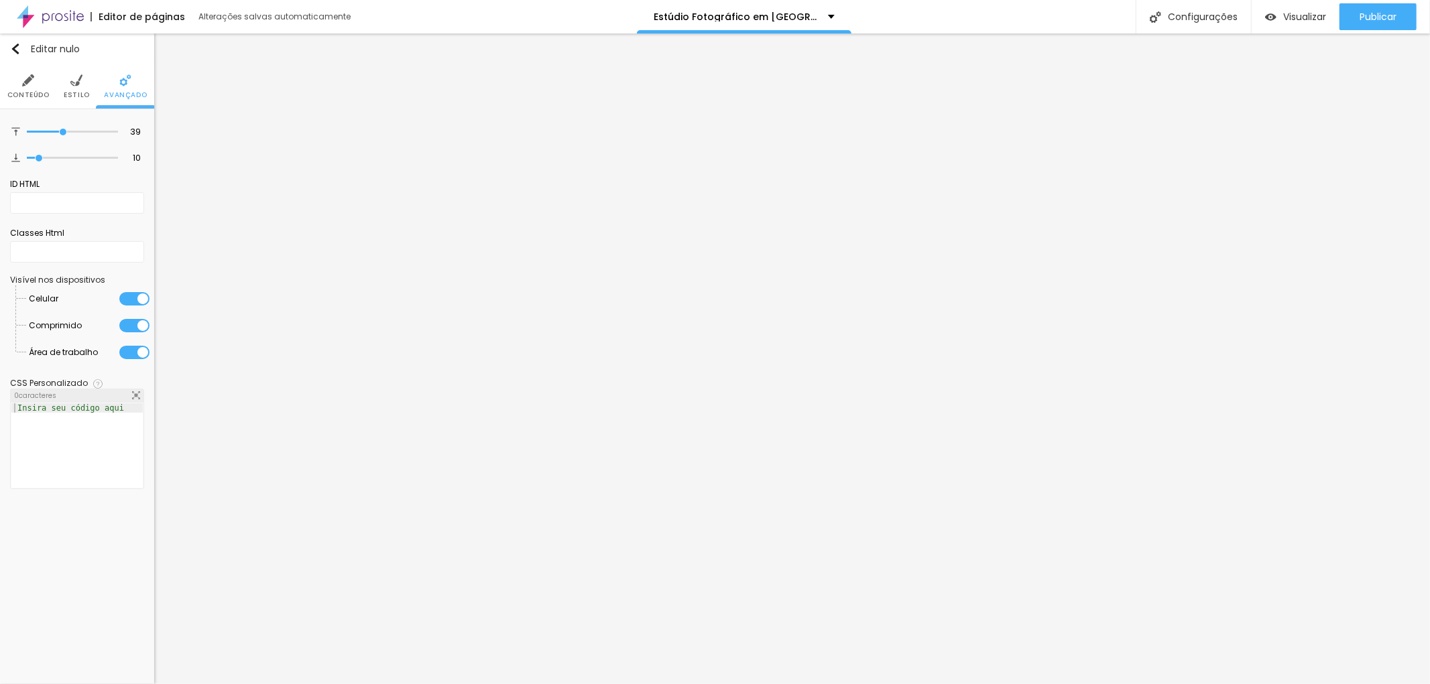
click at [82, 85] on li "Estilo" at bounding box center [77, 86] width 26 height 44
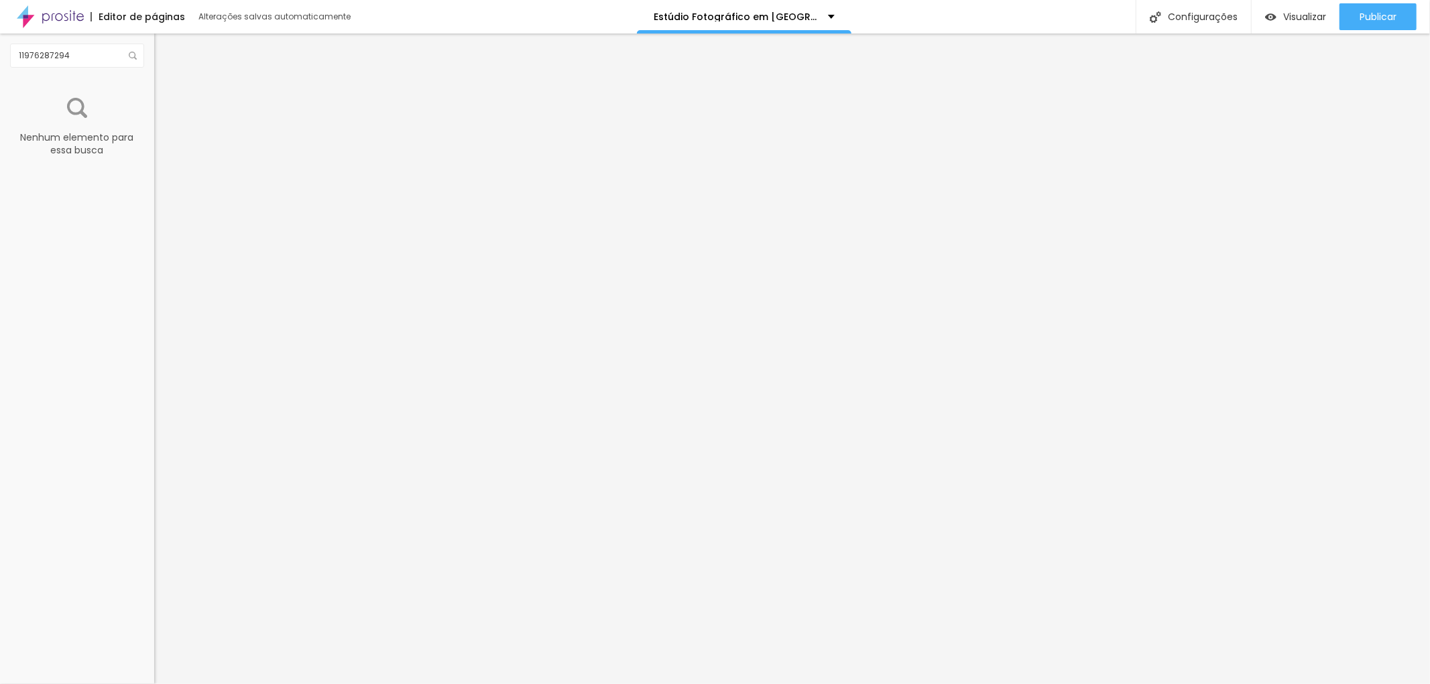
click at [75, 102] on img at bounding box center [77, 108] width 20 height 20
click at [1382, 10] on font "Publicar" at bounding box center [1377, 16] width 37 height 13
click at [1381, 10] on font "Publicar" at bounding box center [1377, 16] width 37 height 13
